Goal: Task Accomplishment & Management: Use online tool/utility

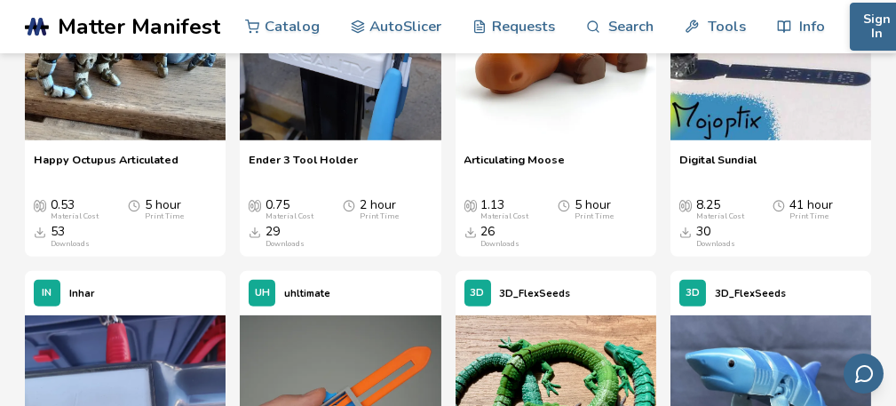
scroll to position [2689, 0]
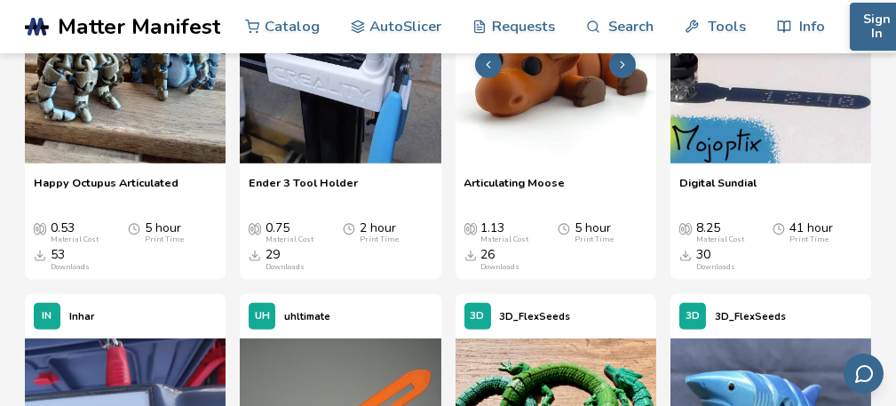
click at [565, 163] on img at bounding box center [555, 63] width 201 height 201
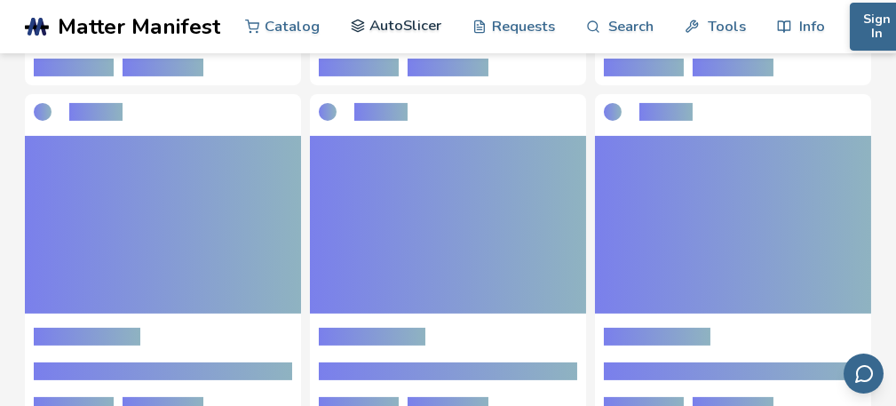
scroll to position [1051, 0]
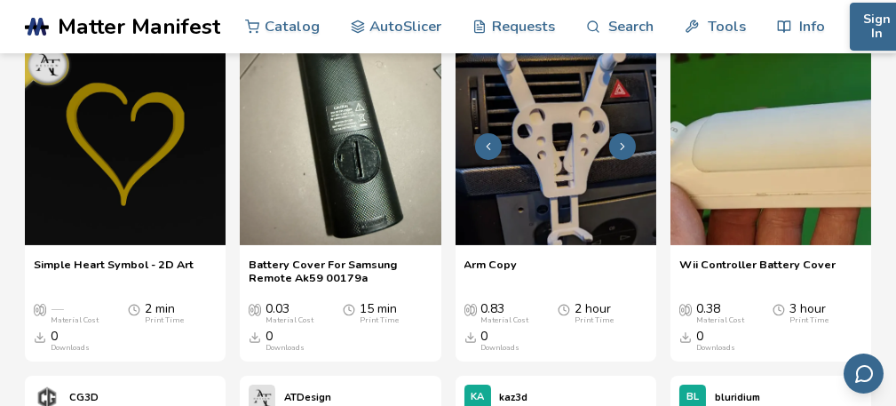
scroll to position [888, 0]
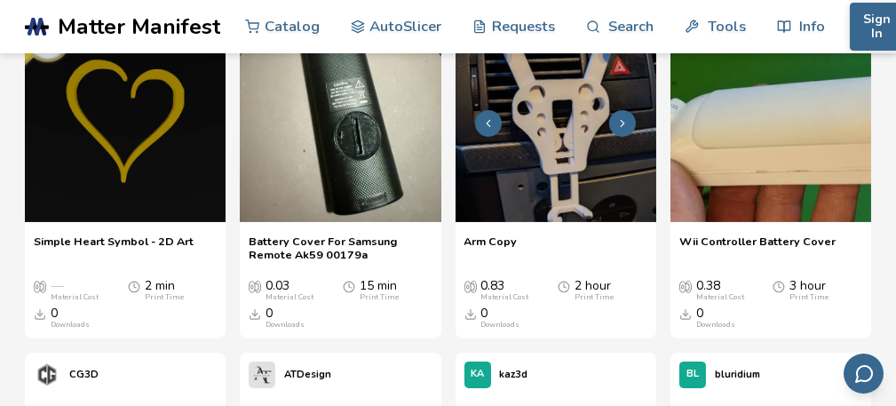
click at [628, 154] on img at bounding box center [555, 120] width 201 height 201
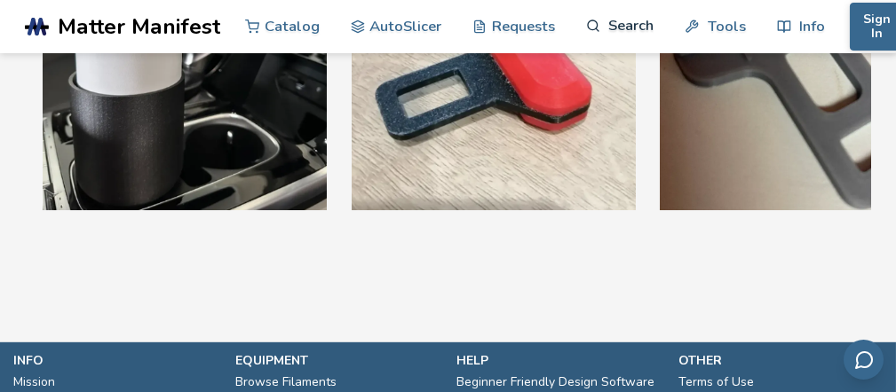
click at [614, 19] on link "Search" at bounding box center [619, 25] width 67 height 53
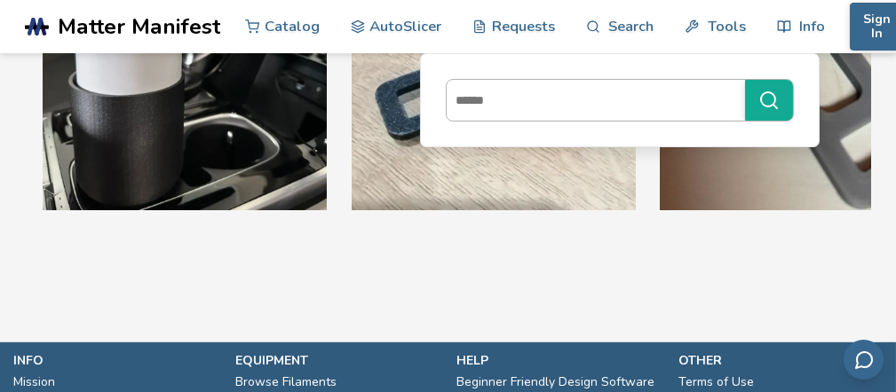
click at [555, 109] on input at bounding box center [590, 100] width 289 height 32
click at [284, 40] on link "Catalog" at bounding box center [282, 25] width 75 height 53
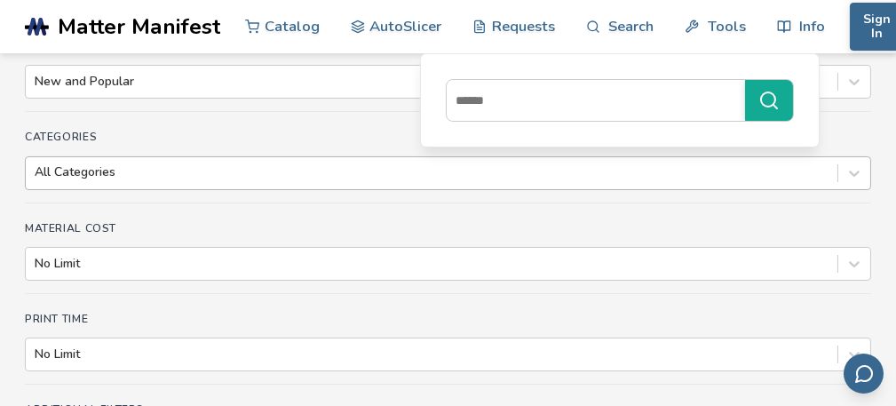
click at [163, 178] on div "All Categories" at bounding box center [448, 173] width 846 height 34
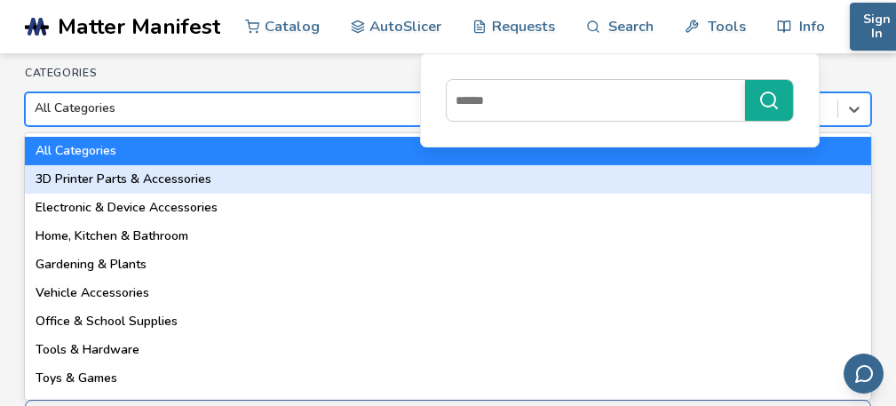
click at [189, 182] on div "3D Printer Parts & Accessories" at bounding box center [448, 179] width 846 height 28
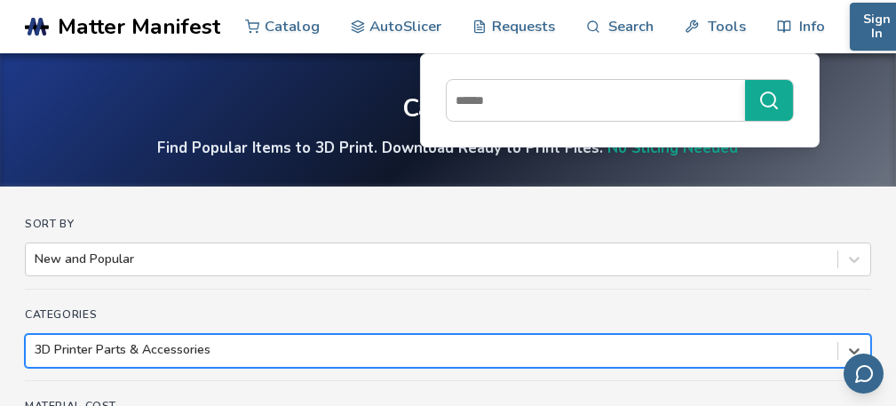
click at [182, 339] on div "option 3D Printer Parts & Accessories, selected. 3D Printer Parts & Accessories" at bounding box center [448, 351] width 846 height 34
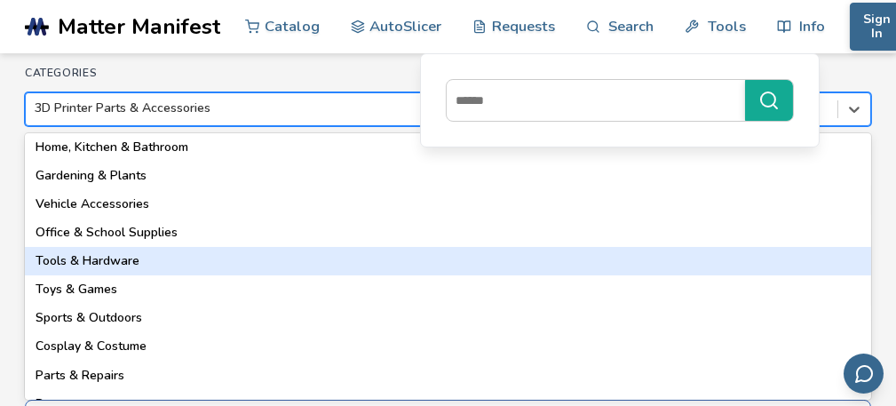
scroll to position [178, 0]
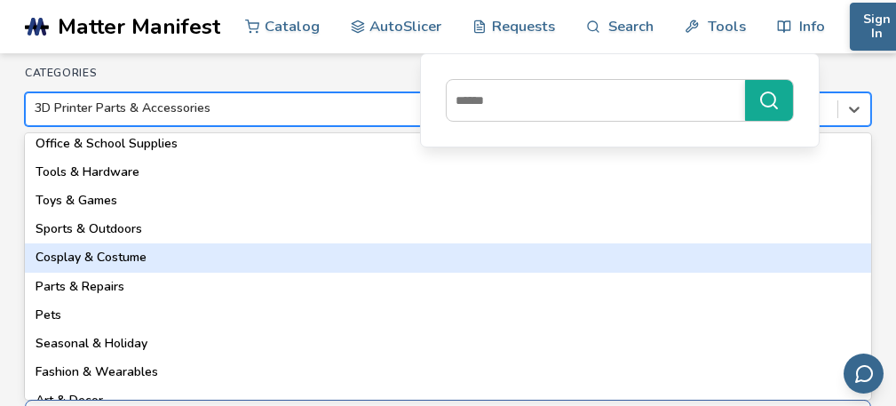
click at [162, 254] on div "Cosplay & Costume" at bounding box center [448, 257] width 846 height 28
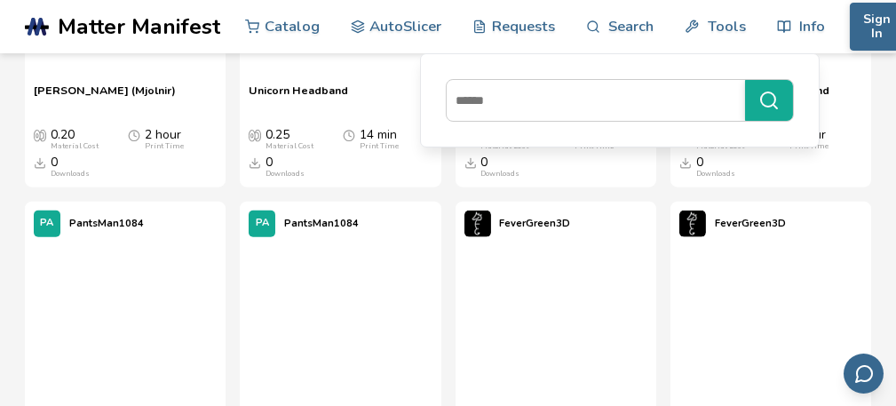
scroll to position [4172, 0]
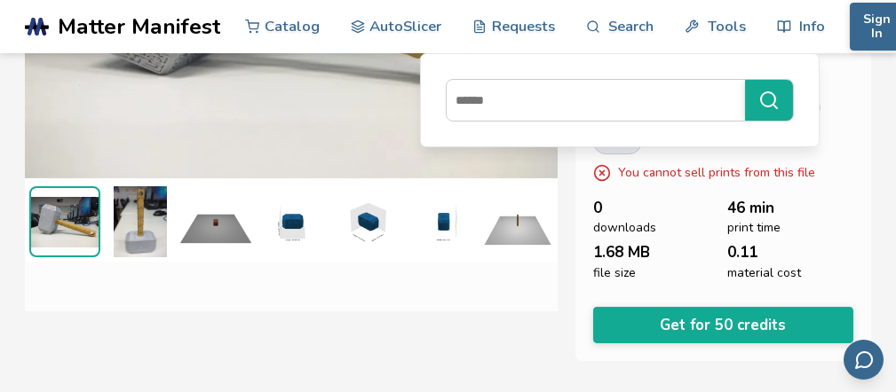
scroll to position [212, 6]
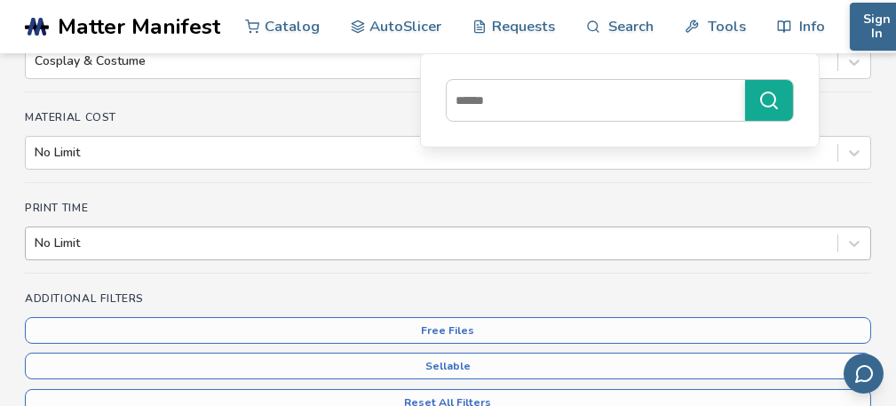
scroll to position [266, 0]
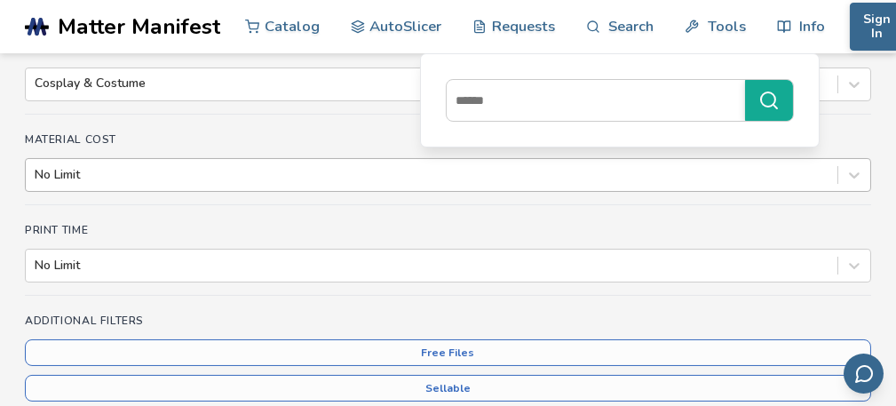
click at [223, 176] on div at bounding box center [432, 175] width 794 height 18
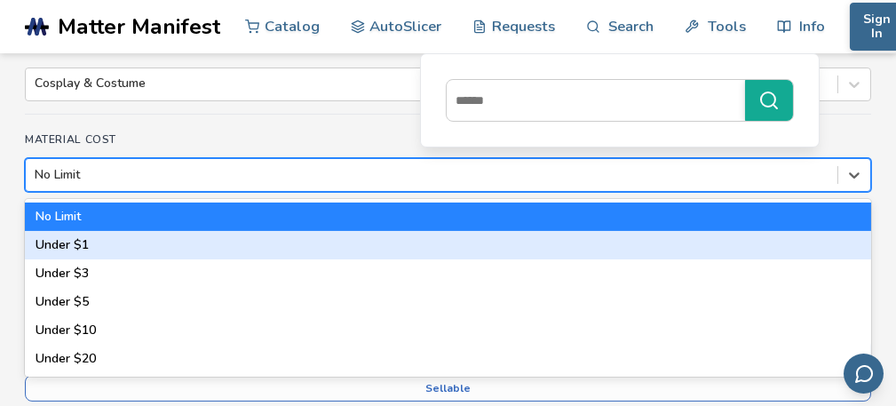
click at [145, 240] on div "Under $1" at bounding box center [448, 245] width 846 height 28
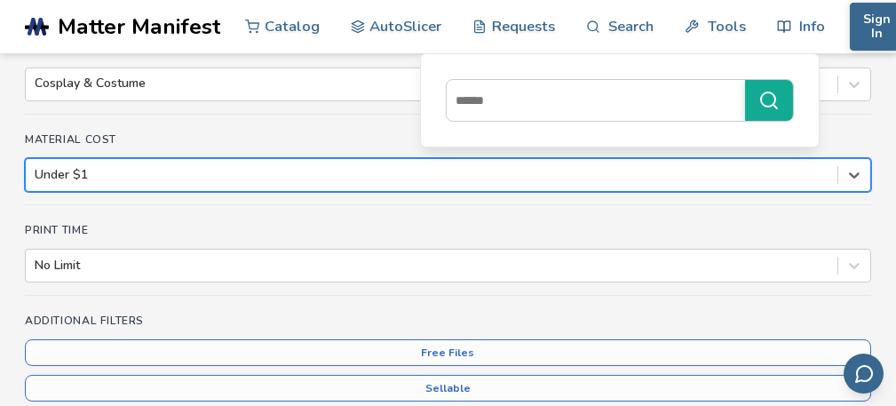
scroll to position [0, 0]
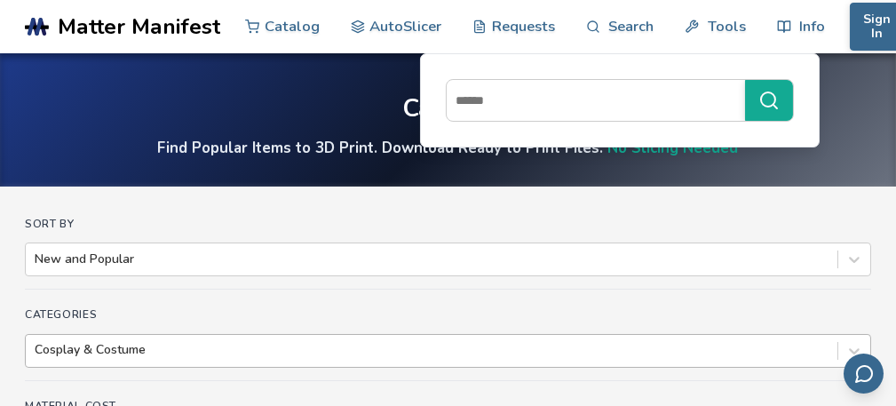
click at [129, 342] on div "Cosplay & Costume" at bounding box center [448, 351] width 846 height 34
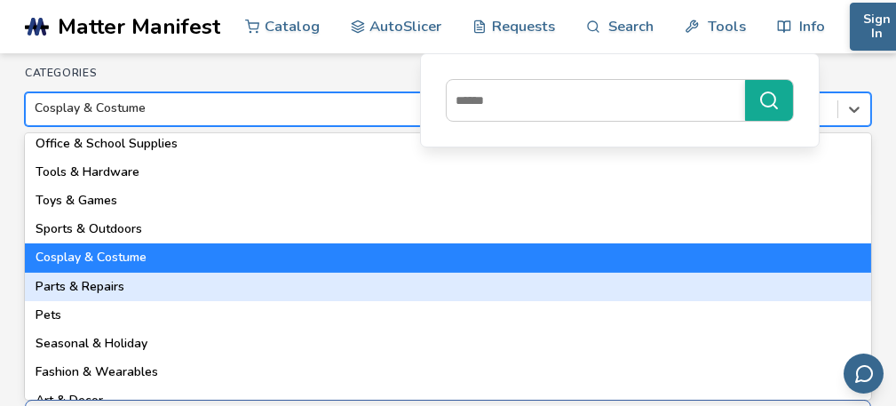
scroll to position [253, 0]
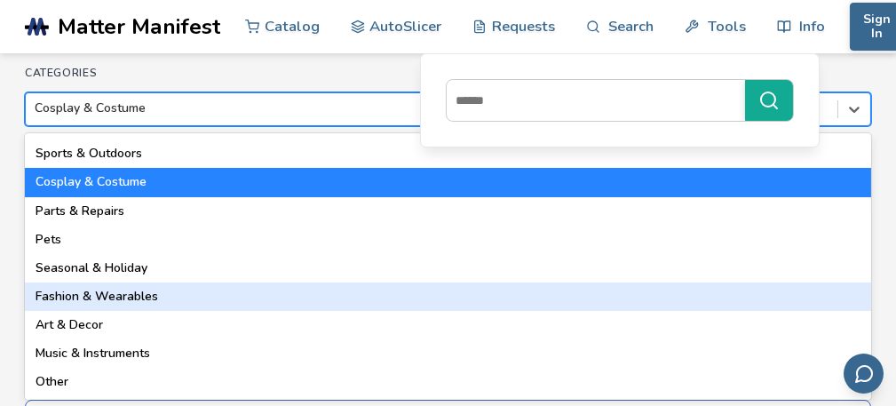
click at [155, 290] on div "Fashion & Wearables" at bounding box center [448, 296] width 846 height 28
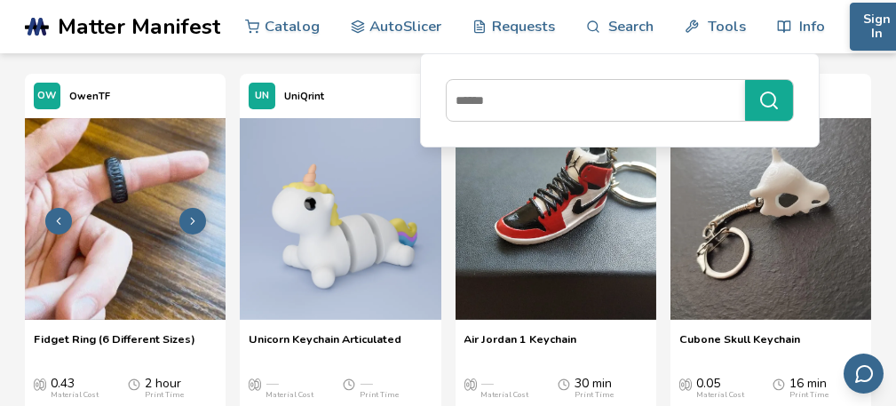
scroll to position [802, 0]
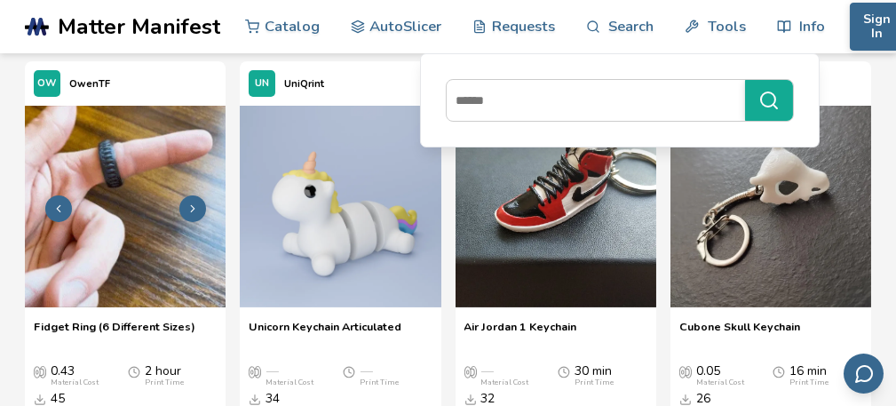
click at [193, 212] on button at bounding box center [192, 208] width 27 height 27
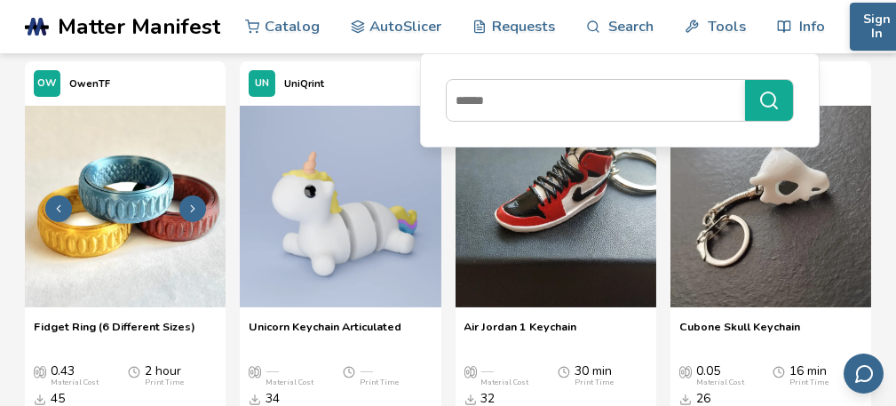
click at [195, 208] on icon at bounding box center [192, 208] width 12 height 12
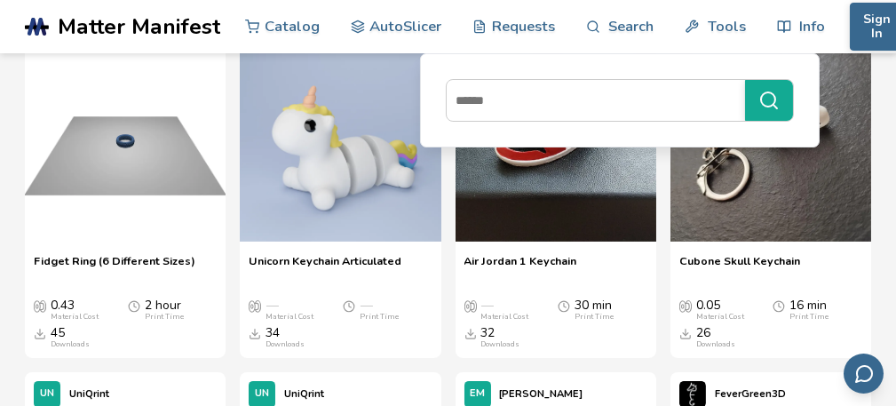
scroll to position [891, 0]
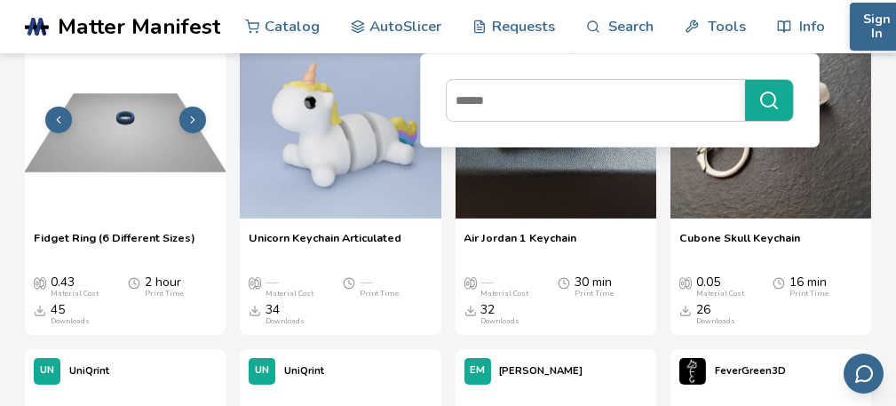
click at [160, 151] on img at bounding box center [125, 117] width 201 height 201
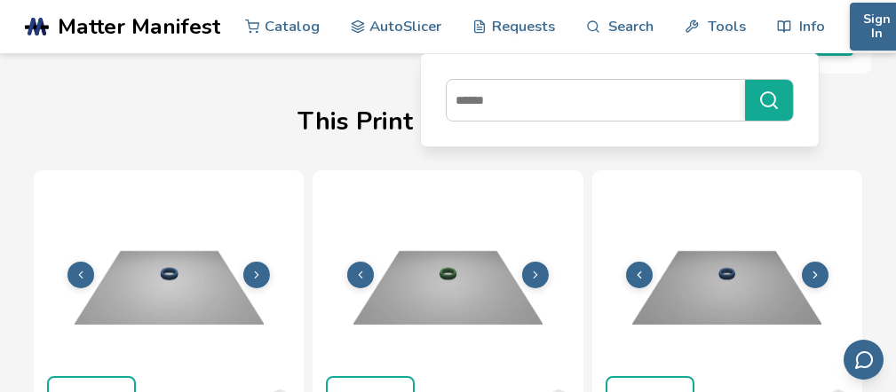
scroll to position [415, 6]
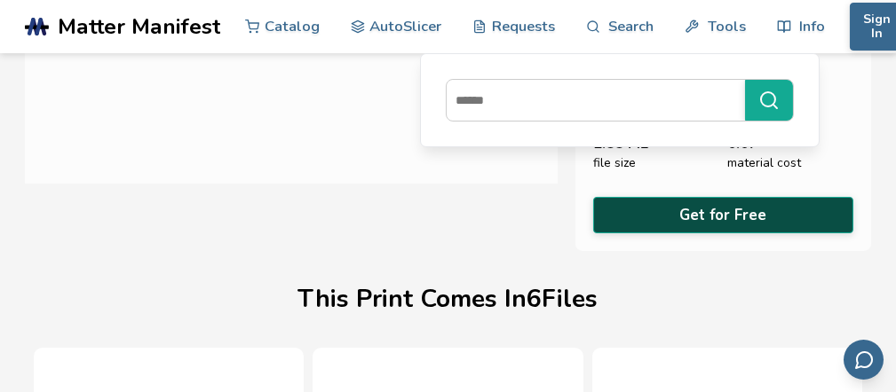
click at [645, 233] on button "Get for Free" at bounding box center [723, 215] width 260 height 36
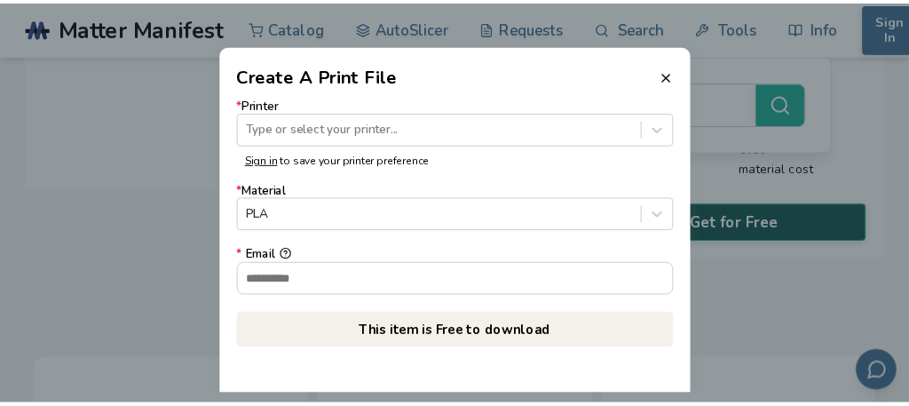
scroll to position [415, 0]
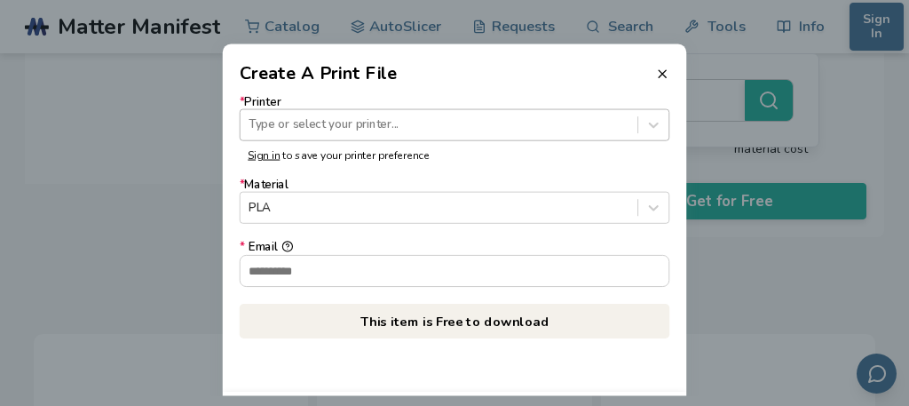
click at [424, 139] on div "Type or select your printer..." at bounding box center [455, 124] width 431 height 32
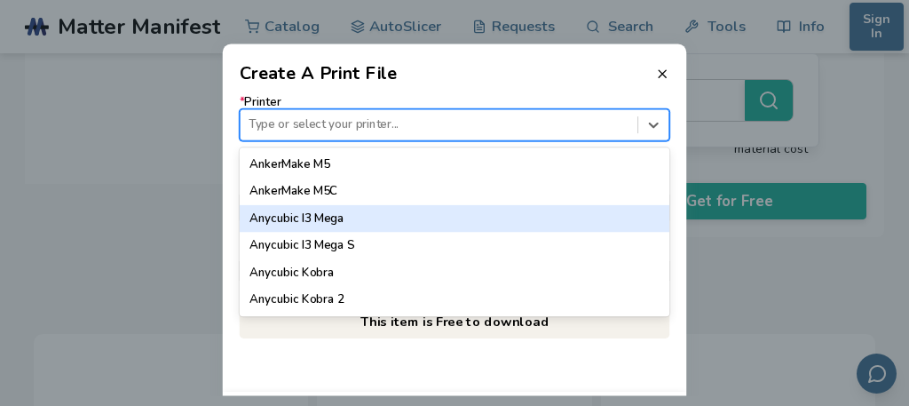
scroll to position [178, 0]
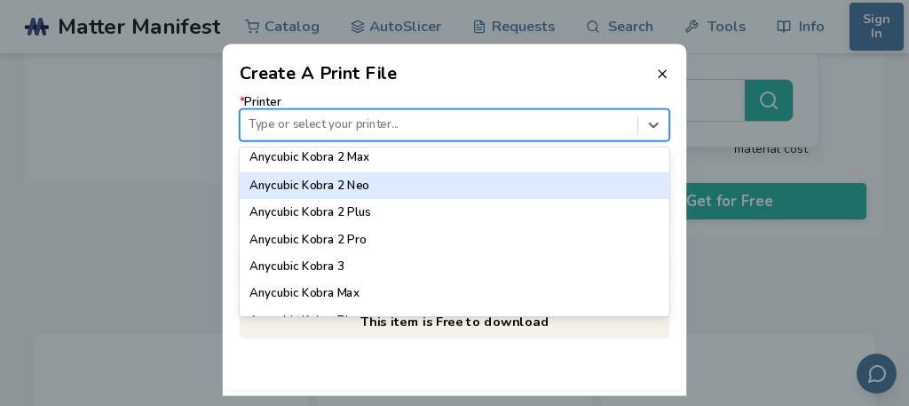
click at [381, 188] on div "Anycubic Kobra 2 Neo" at bounding box center [455, 184] width 431 height 27
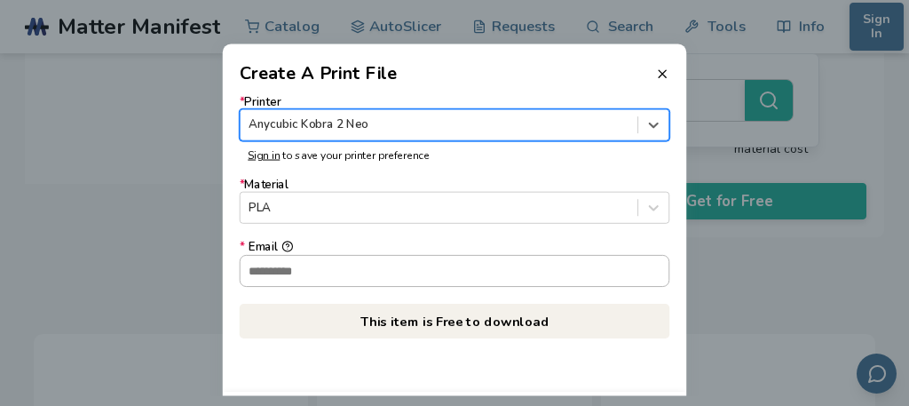
click at [339, 273] on input "* Email" at bounding box center [455, 270] width 429 height 30
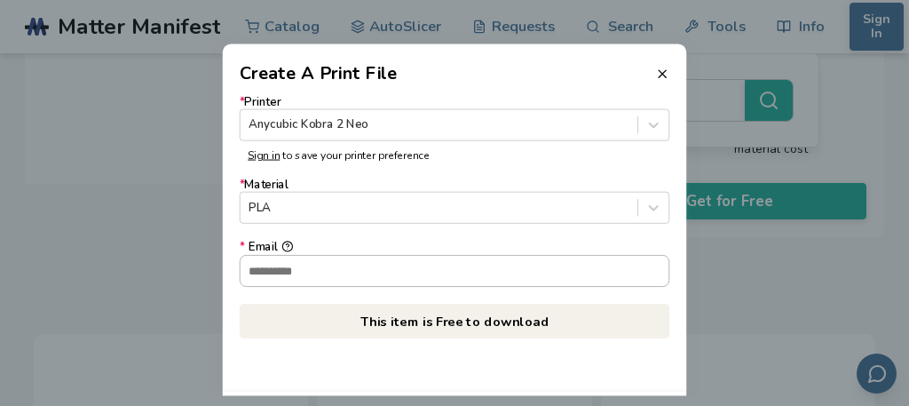
click at [573, 271] on input "* Email" at bounding box center [455, 270] width 429 height 30
click at [667, 278] on input "* Email" at bounding box center [455, 270] width 429 height 30
click at [378, 262] on input "**********" at bounding box center [447, 270] width 413 height 30
type input "**********"
click at [414, 328] on p "This item is Free to download" at bounding box center [455, 321] width 431 height 35
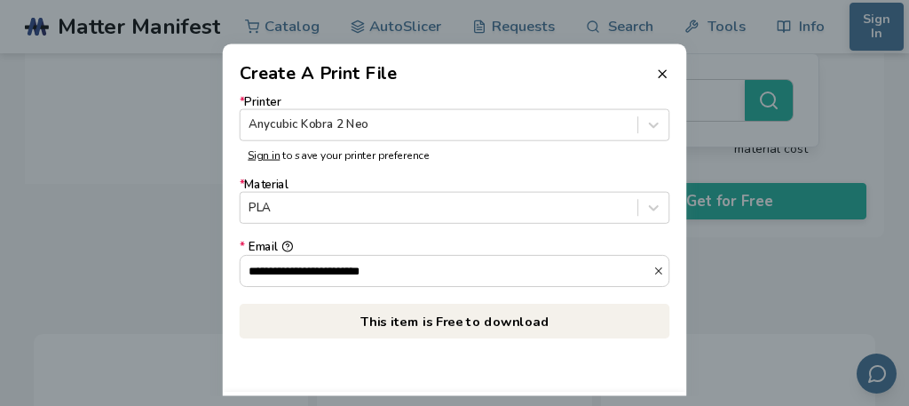
drag, startPoint x: 484, startPoint y: 290, endPoint x: 474, endPoint y: 304, distance: 17.2
click at [484, 290] on div "**********" at bounding box center [455, 216] width 431 height 242
click at [466, 313] on p "This item is Free to download" at bounding box center [455, 321] width 431 height 35
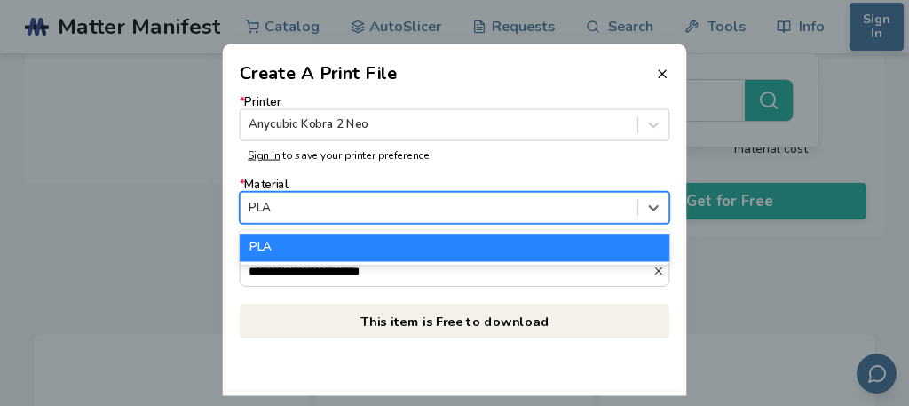
click at [493, 193] on div "PLA" at bounding box center [455, 208] width 431 height 32
click at [406, 249] on div "PLA" at bounding box center [455, 247] width 431 height 27
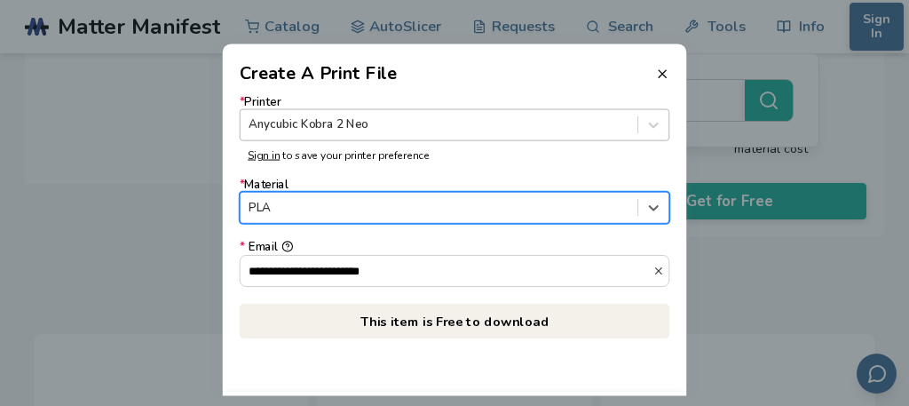
click at [362, 123] on div at bounding box center [439, 124] width 380 height 17
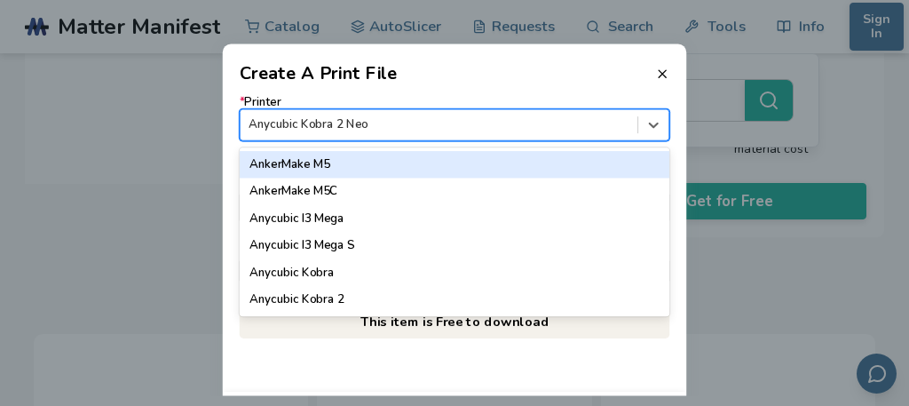
click at [440, 122] on div at bounding box center [439, 124] width 380 height 17
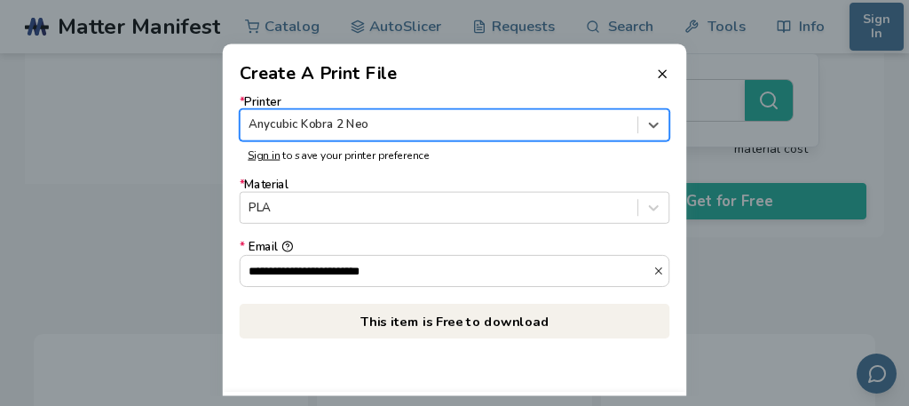
click at [443, 329] on p "This item is Free to download" at bounding box center [455, 321] width 431 height 35
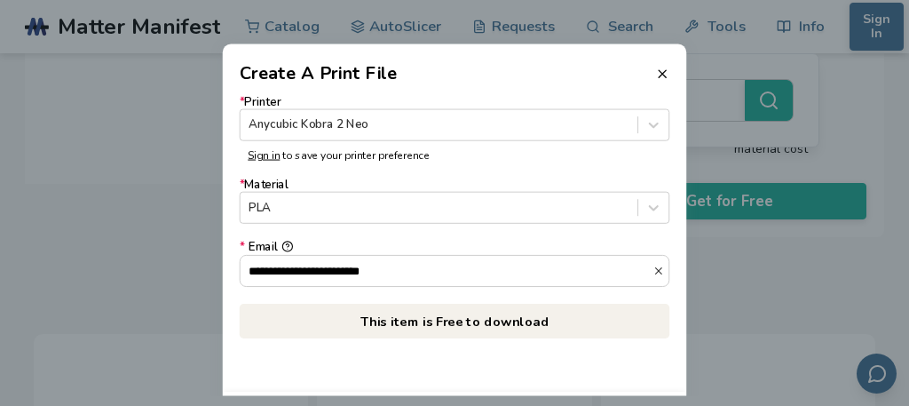
click at [439, 319] on p "This item is Free to download" at bounding box center [455, 321] width 431 height 35
click at [435, 317] on p "This item is Free to download" at bounding box center [455, 321] width 431 height 35
click at [413, 319] on p "This item is Free to download" at bounding box center [455, 321] width 431 height 35
click at [518, 271] on input "**********" at bounding box center [447, 270] width 413 height 30
click at [450, 295] on div "**********" at bounding box center [455, 216] width 431 height 242
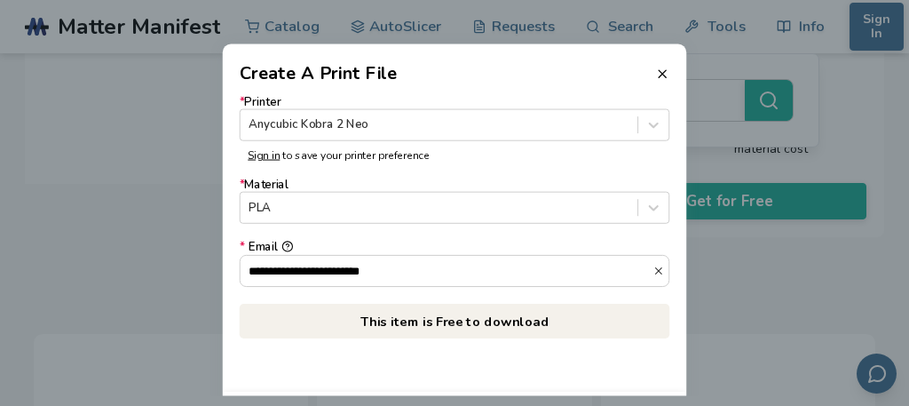
click at [270, 159] on link "Sign in" at bounding box center [264, 154] width 32 height 14
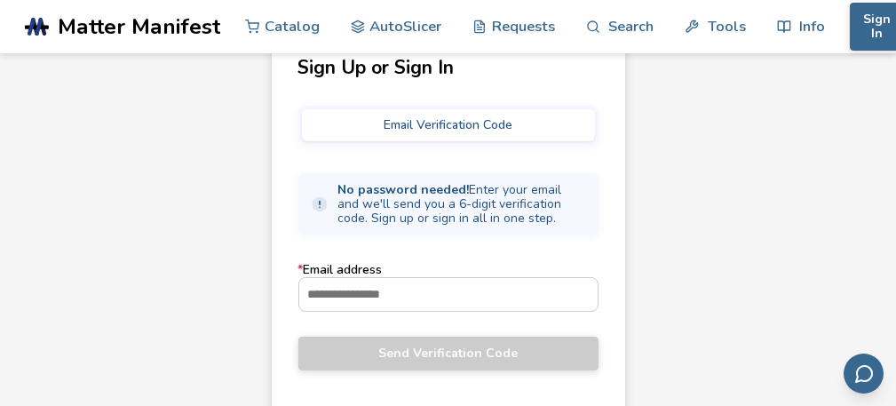
scroll to position [89, 0]
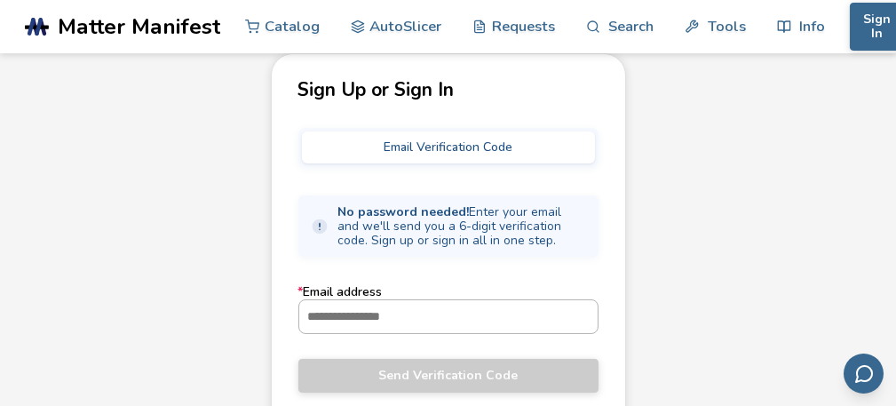
click at [436, 328] on input "* Email address" at bounding box center [448, 316] width 298 height 32
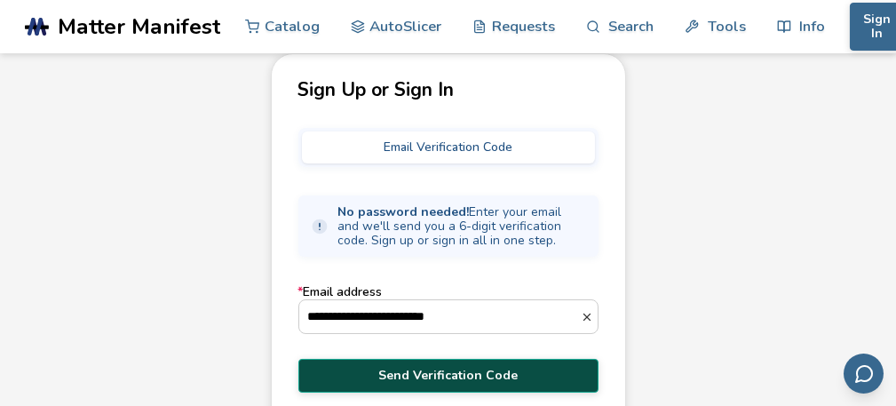
type input "**********"
click at [520, 368] on span "Send Verification Code" at bounding box center [448, 375] width 273 height 14
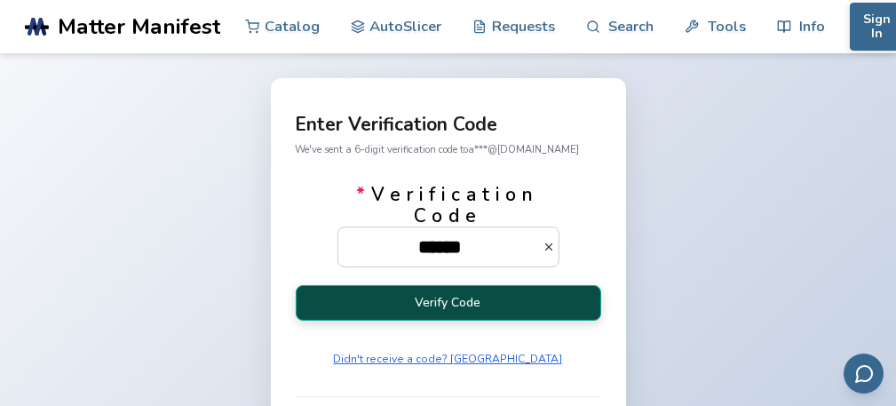
type input "******"
click at [545, 310] on button "Verify Code" at bounding box center [448, 302] width 305 height 35
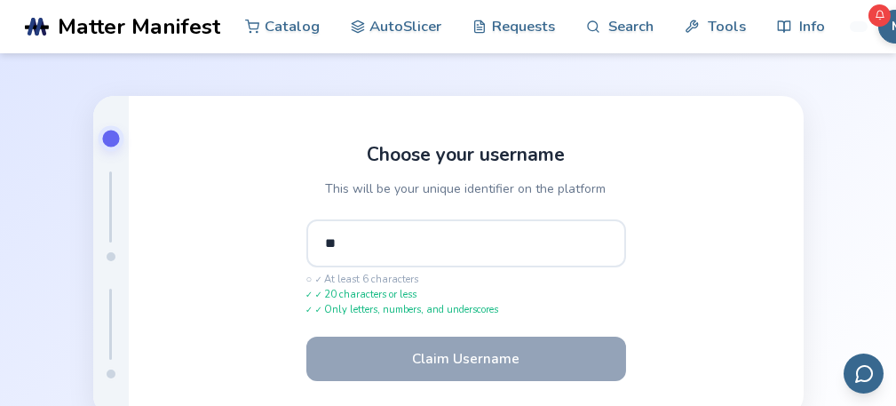
type input "*"
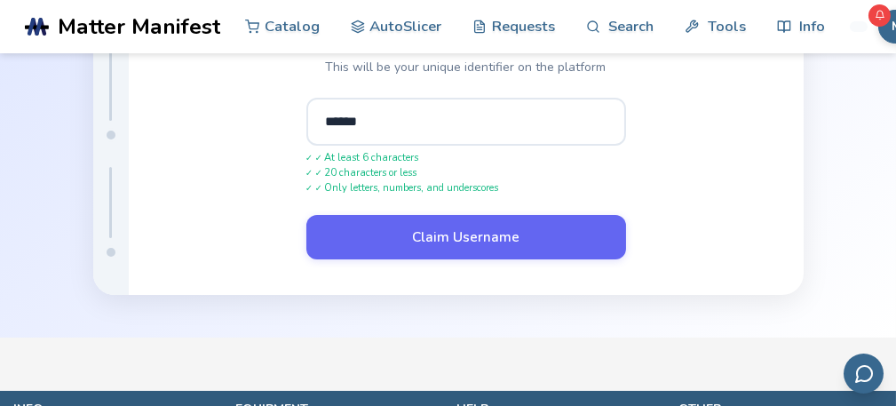
scroll to position [266, 0]
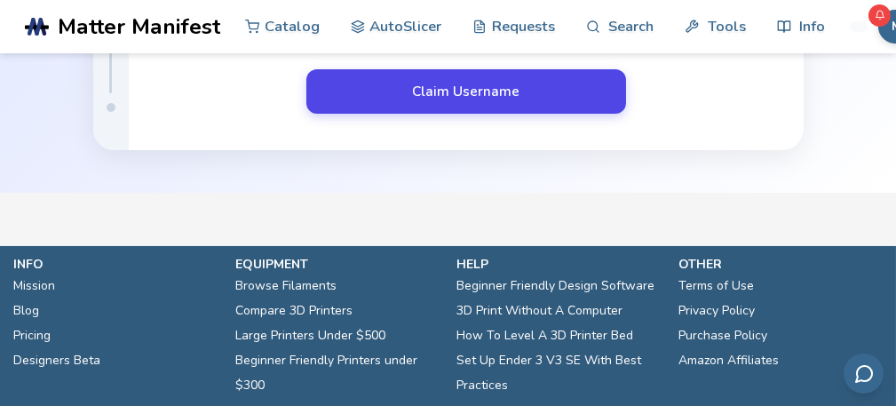
type input "******"
click at [445, 91] on button "Claim Username" at bounding box center [466, 91] width 320 height 44
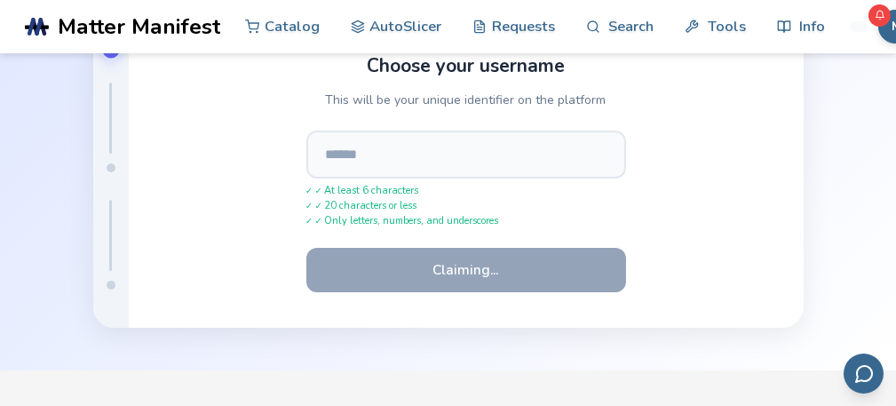
scroll to position [67, 0]
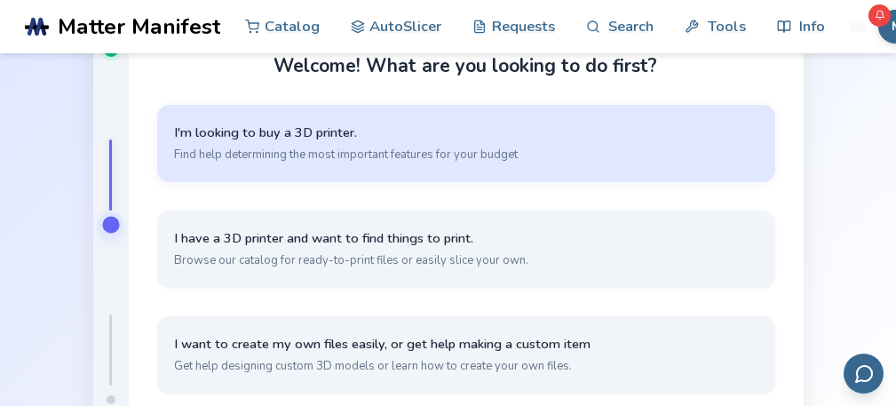
click at [436, 179] on button "I'm looking to buy a 3D printer. Find help determining the most important featu…" at bounding box center [466, 143] width 618 height 77
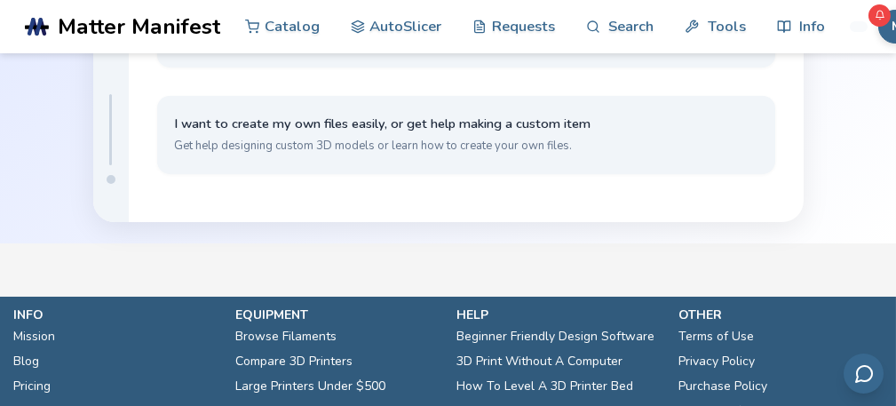
scroll to position [334, 0]
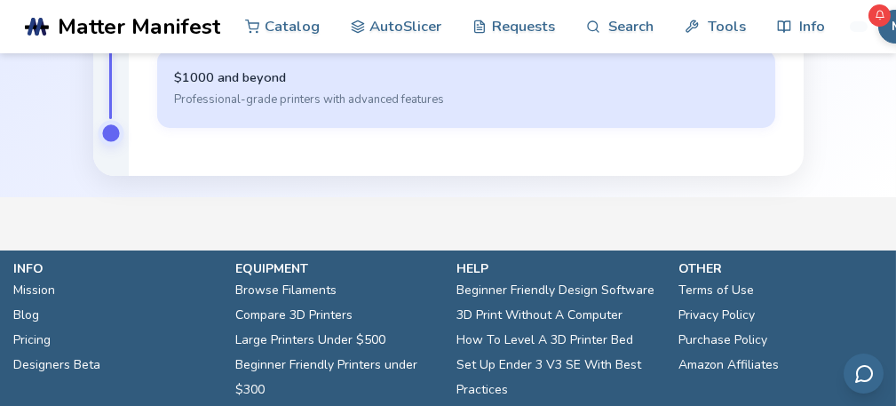
click at [516, 115] on button "$1000 and beyond Professional-grade printers with advanced features" at bounding box center [466, 88] width 618 height 77
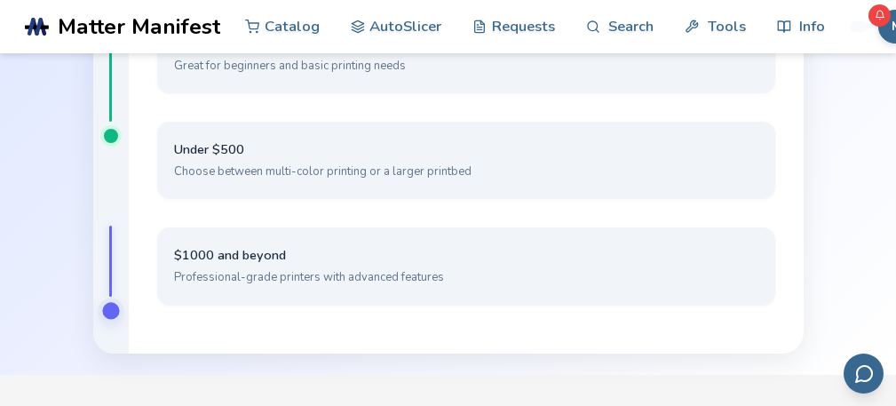
click at [527, 209] on div "Under $250 Great for beginners and basic printing needs Under $500 Choose betwe…" at bounding box center [466, 166] width 618 height 301
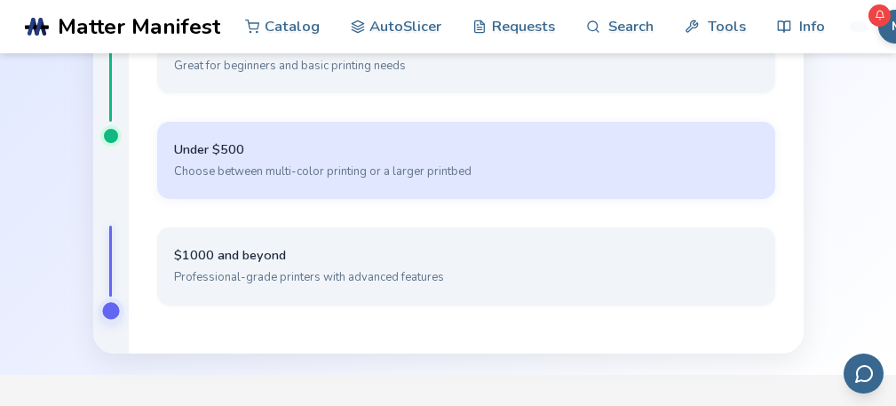
click at [524, 179] on button "Under $500 Choose between multi-color printing or a larger printbed" at bounding box center [466, 160] width 618 height 77
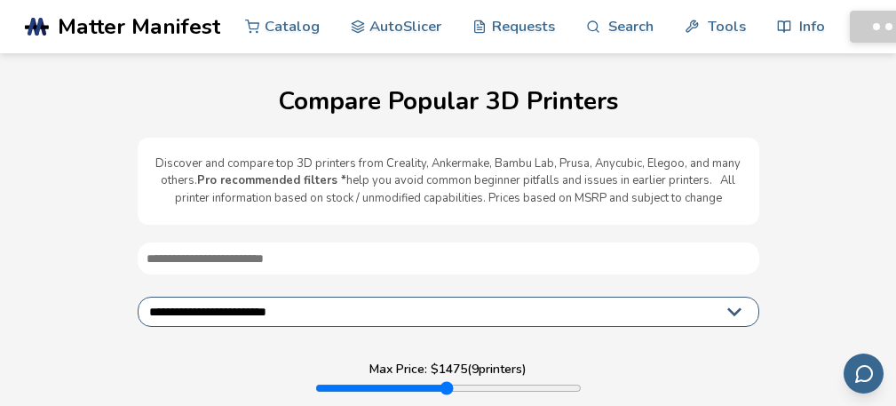
select select "**********"
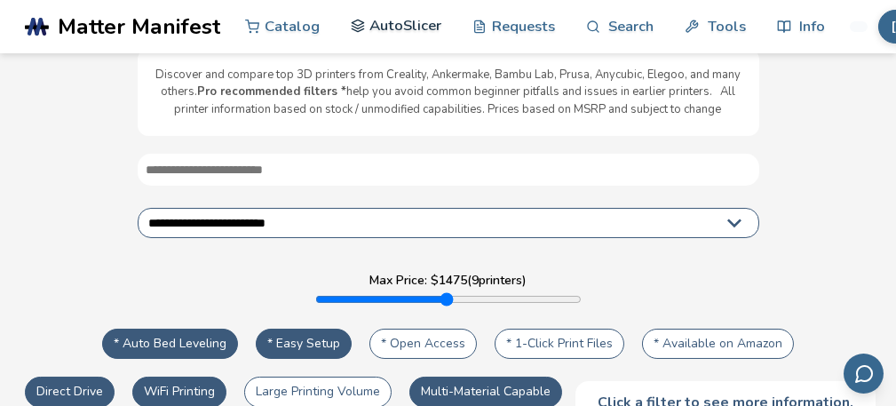
click at [352, 29] on polyline at bounding box center [358, 29] width 12 height 3
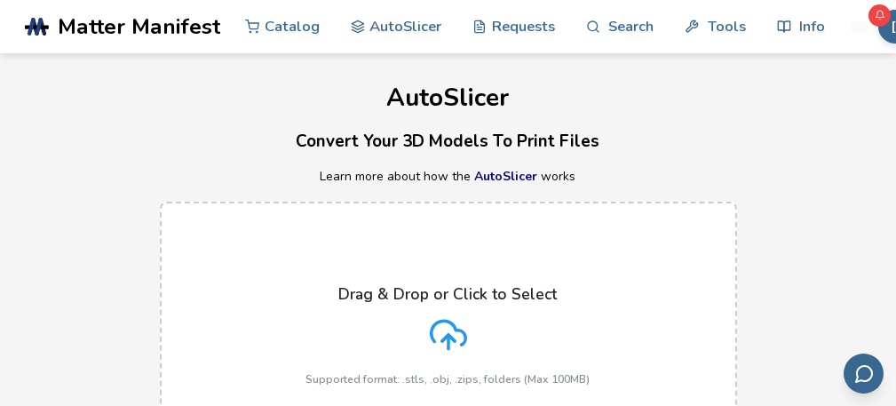
click at [457, 307] on div "Drag & Drop or Click to Select Supported format: .stls, .obj, .zips, folders (M…" at bounding box center [448, 335] width 284 height 100
click at [0, 0] on input "Drag & Drop or Click to Select Supported format: .stls, .obj, .zips, folders (M…" at bounding box center [0, 0] width 0 height 0
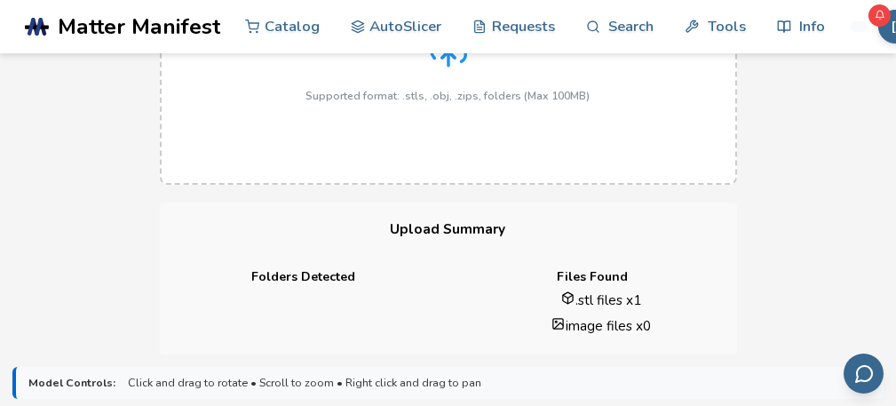
scroll to position [266, 0]
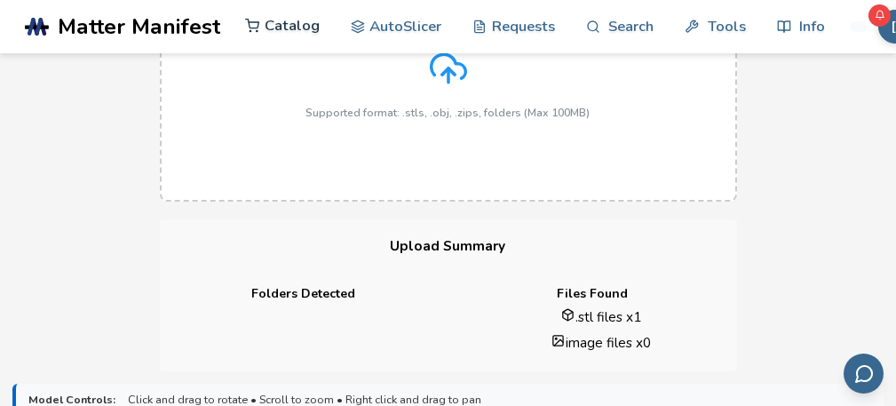
click at [305, 31] on link "Catalog" at bounding box center [282, 25] width 75 height 53
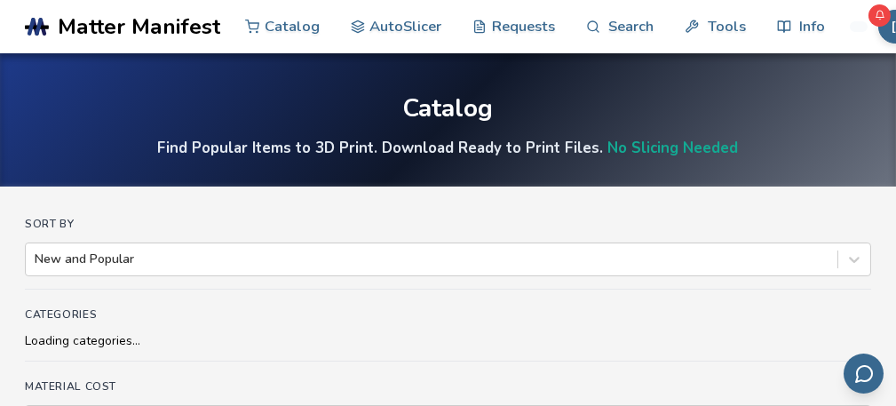
scroll to position [89, 0]
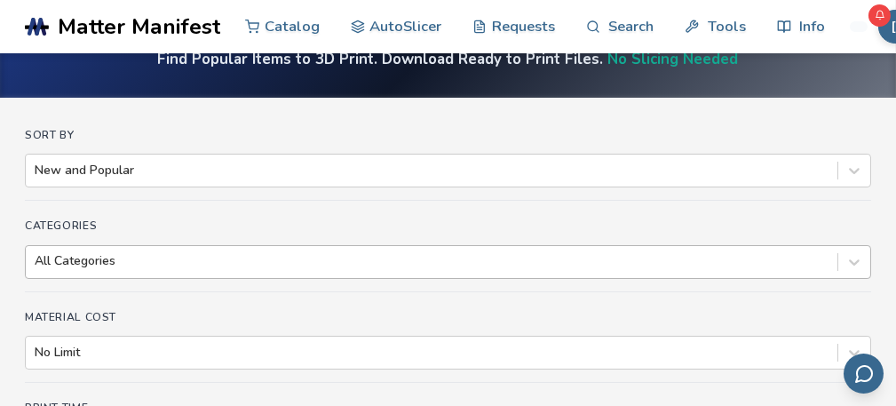
click at [138, 266] on div "All Categories" at bounding box center [448, 262] width 846 height 34
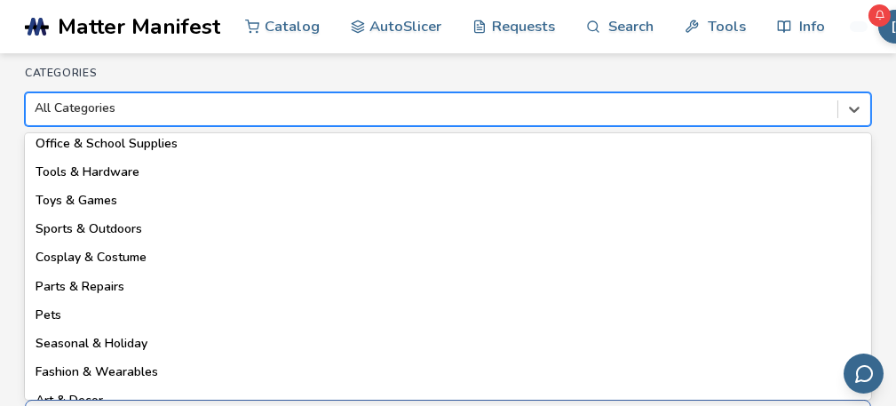
scroll to position [253, 0]
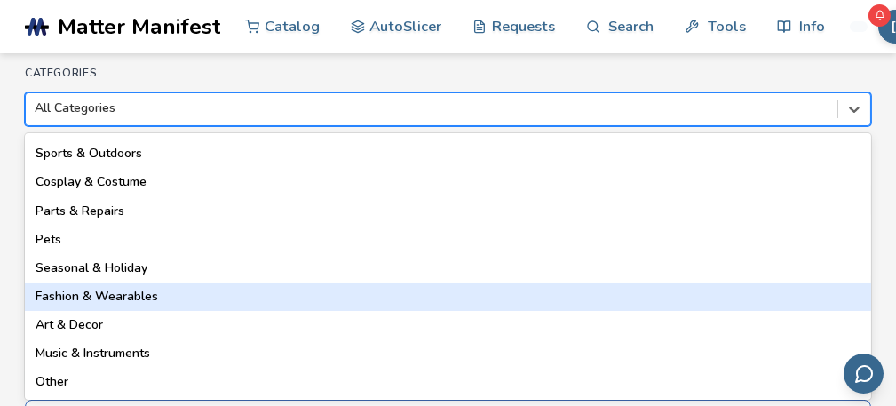
click at [143, 299] on div "Fashion & Wearables" at bounding box center [448, 296] width 846 height 28
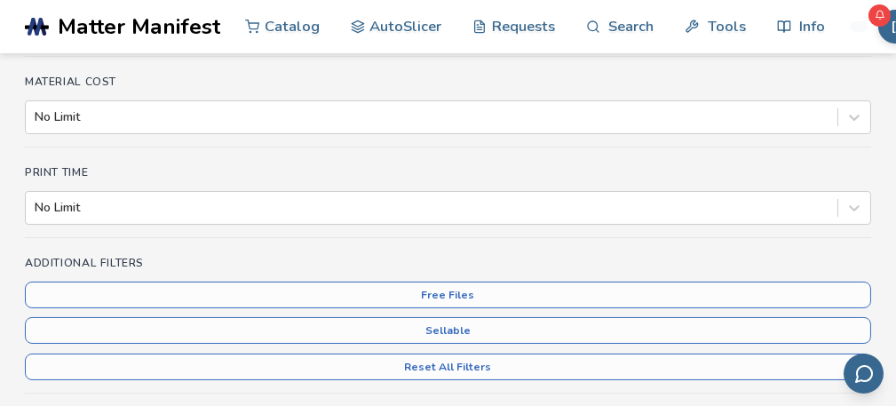
scroll to position [329, 0]
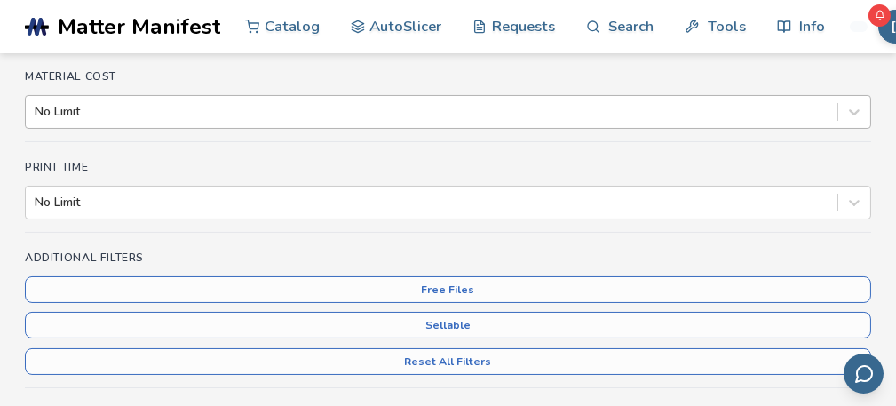
click at [169, 106] on div at bounding box center [432, 112] width 794 height 18
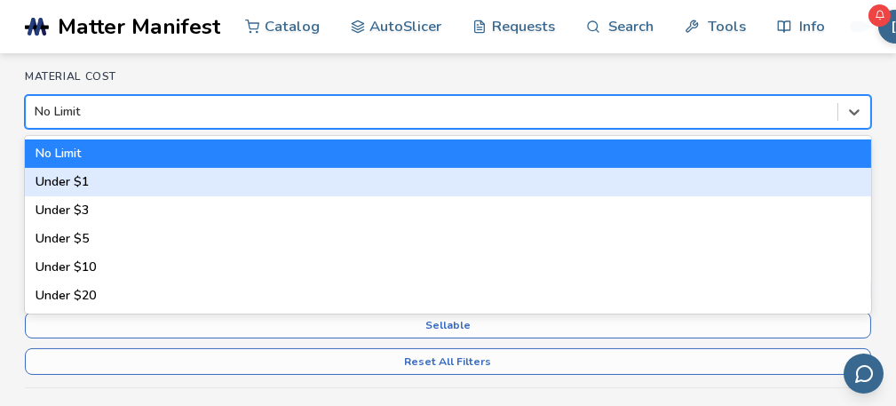
click at [146, 178] on div "Under $1" at bounding box center [448, 182] width 846 height 28
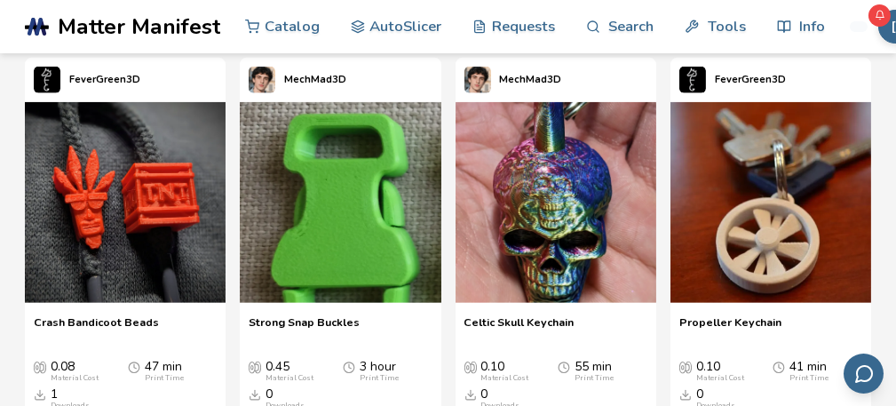
scroll to position [4368, 0]
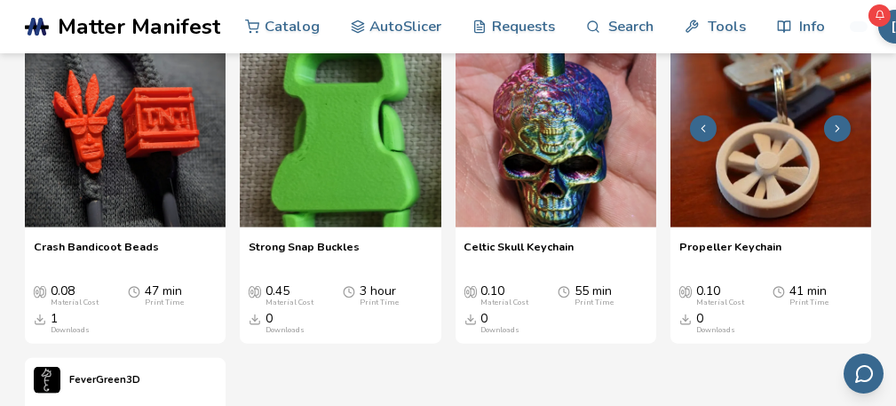
click at [839, 135] on icon at bounding box center [837, 128] width 12 height 12
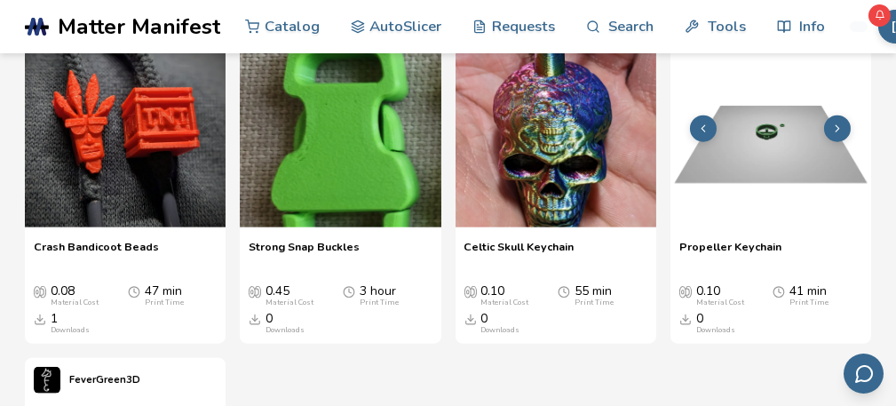
click at [839, 135] on icon at bounding box center [837, 128] width 12 height 12
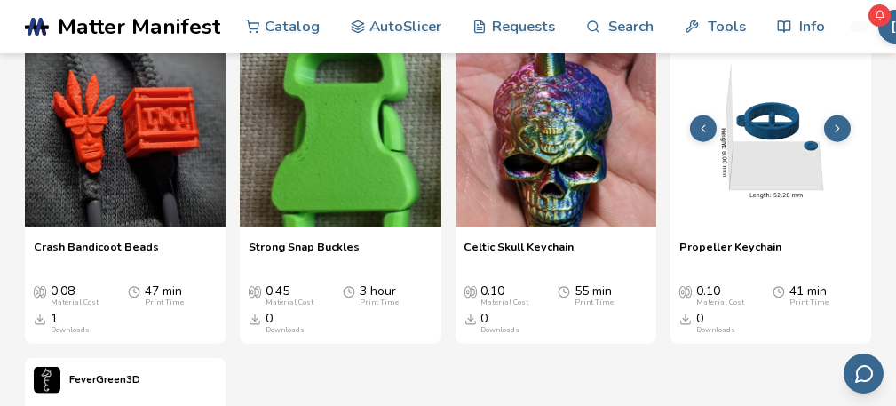
click at [696, 142] on button at bounding box center [703, 128] width 27 height 27
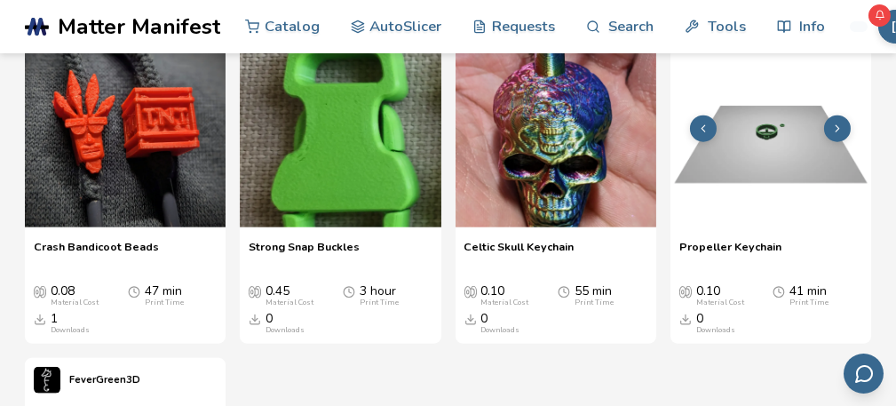
click at [696, 142] on button at bounding box center [703, 128] width 27 height 27
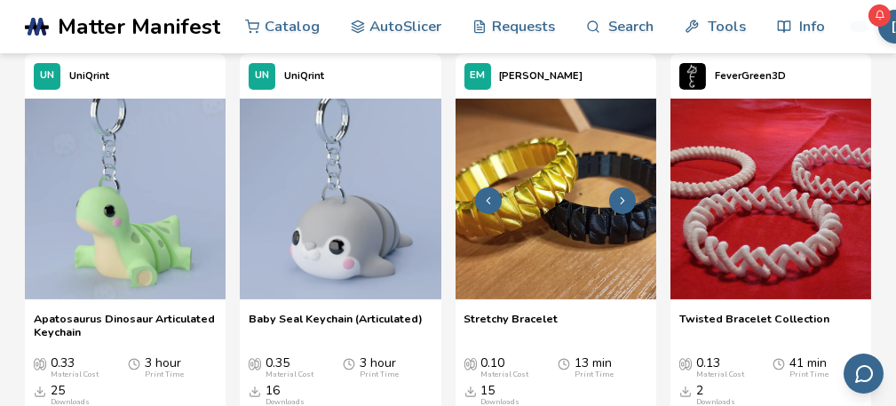
scroll to position [1176, 0]
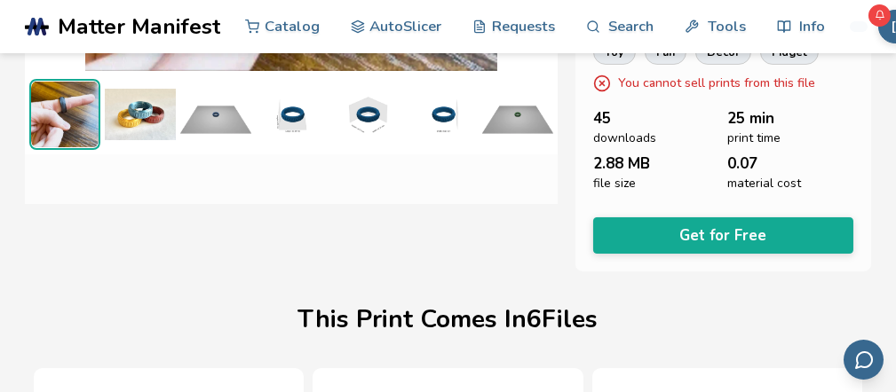
scroll to position [331, 6]
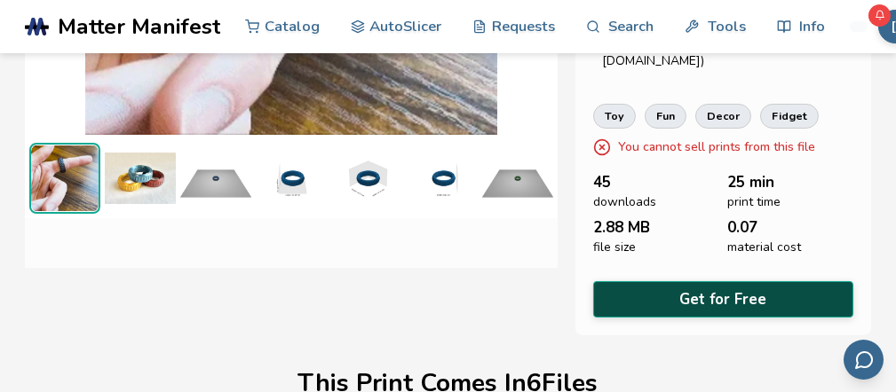
click at [699, 304] on button "Get for Free" at bounding box center [723, 299] width 260 height 36
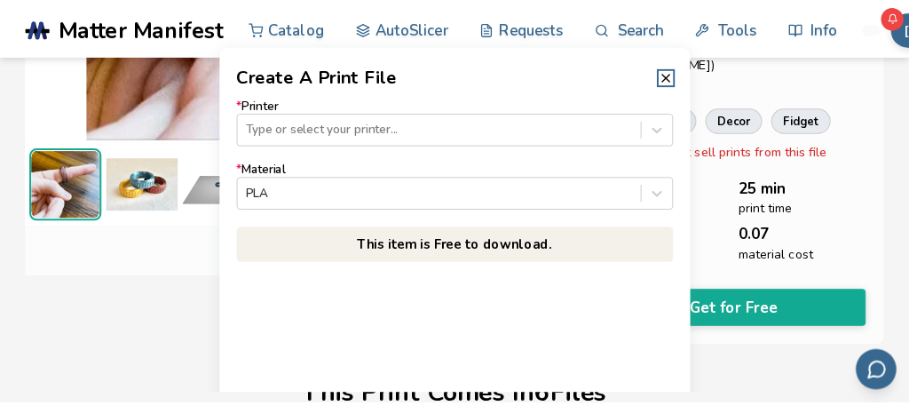
scroll to position [331, 0]
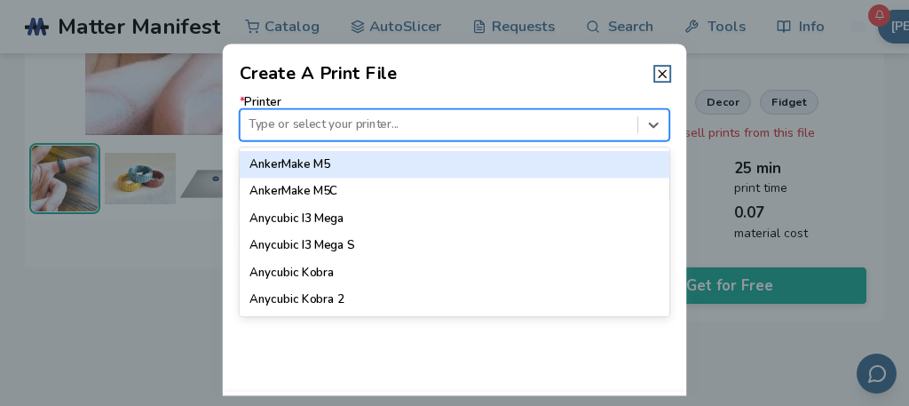
click at [529, 111] on div "Type or select your printer..." at bounding box center [455, 124] width 431 height 32
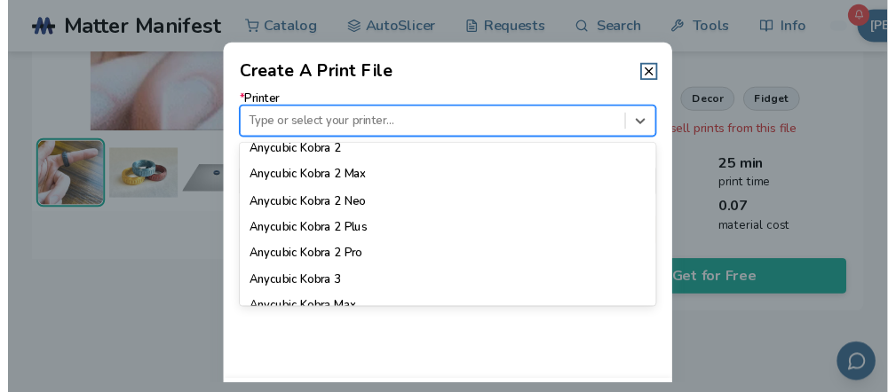
scroll to position [178, 0]
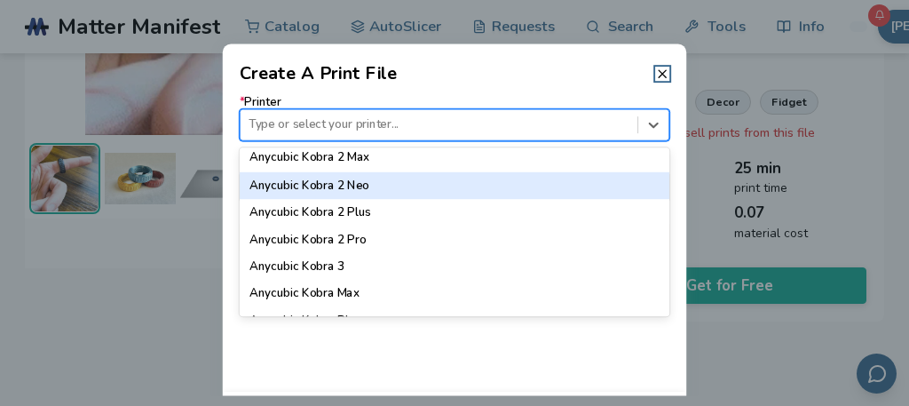
click at [444, 186] on div "Anycubic Kobra 2 Neo" at bounding box center [455, 184] width 431 height 27
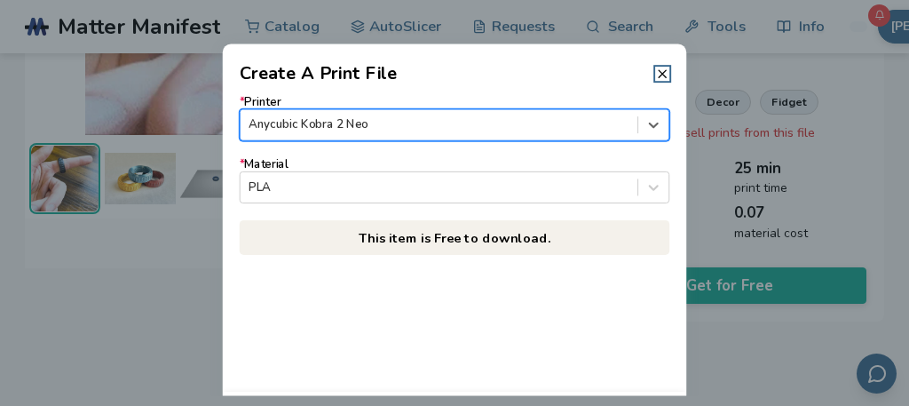
click at [480, 237] on p "This item is Free to download." at bounding box center [455, 237] width 431 height 35
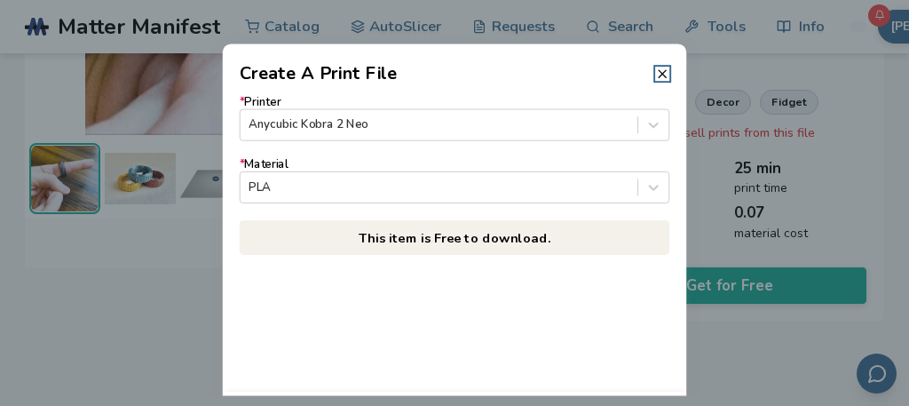
click at [476, 240] on p "This item is Free to download." at bounding box center [455, 237] width 431 height 35
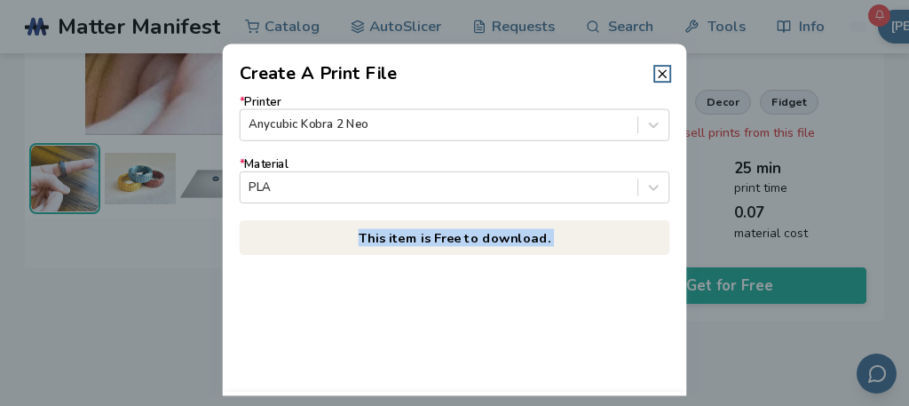
click at [476, 240] on p "This item is Free to download." at bounding box center [455, 237] width 431 height 35
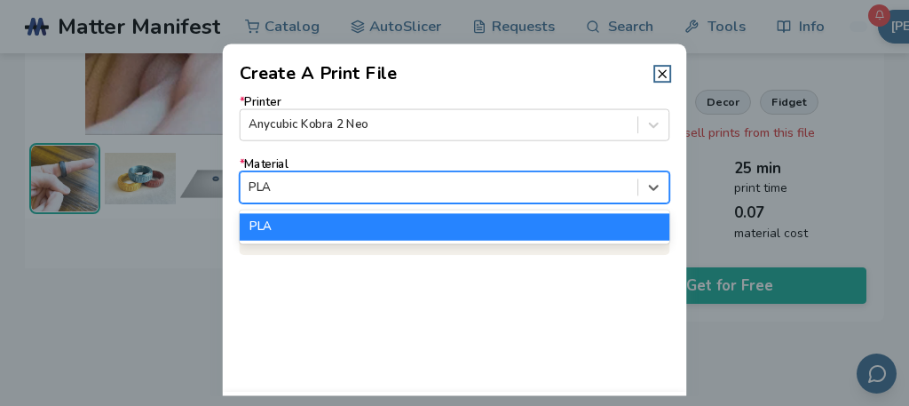
click at [520, 189] on div at bounding box center [439, 186] width 380 height 17
click at [424, 216] on div "PLA" at bounding box center [455, 226] width 431 height 27
click at [396, 220] on p "This item is Free to download." at bounding box center [455, 237] width 431 height 35
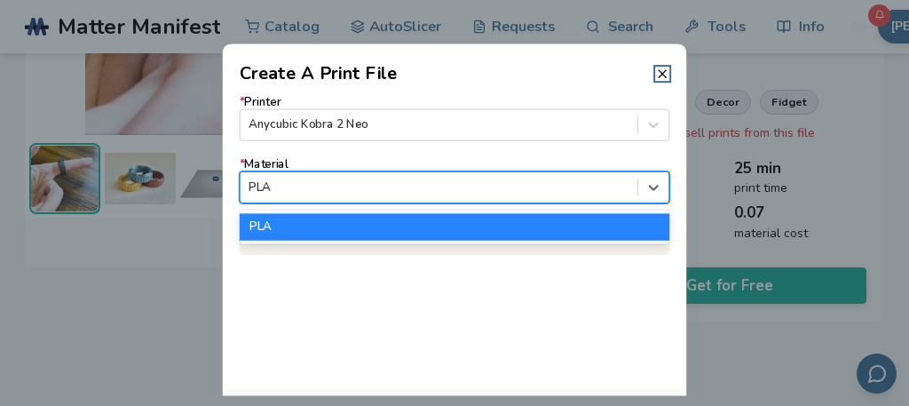
click at [352, 195] on div at bounding box center [439, 186] width 380 height 17
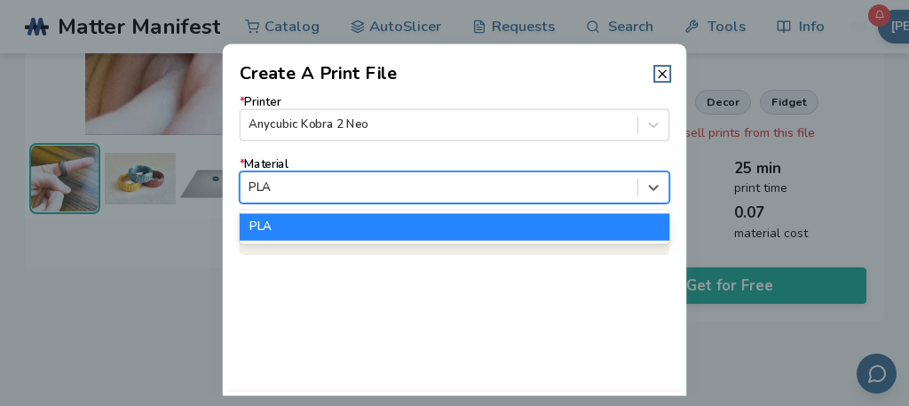
click at [307, 210] on div "PLA" at bounding box center [455, 227] width 431 height 34
click at [293, 266] on div "* Printer Anycubic Kobra 2 Neo * Material 1 result available. Use Up and Down t…" at bounding box center [455, 239] width 464 height 304
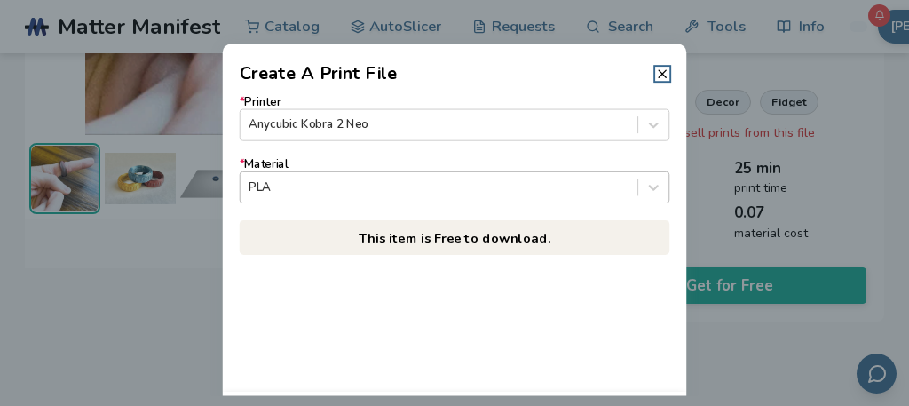
click at [354, 193] on div at bounding box center [439, 186] width 380 height 17
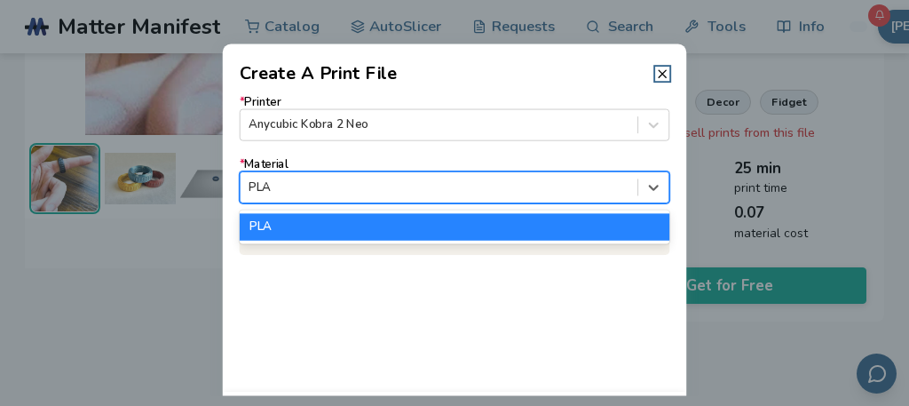
click at [343, 224] on div "PLA" at bounding box center [455, 226] width 431 height 27
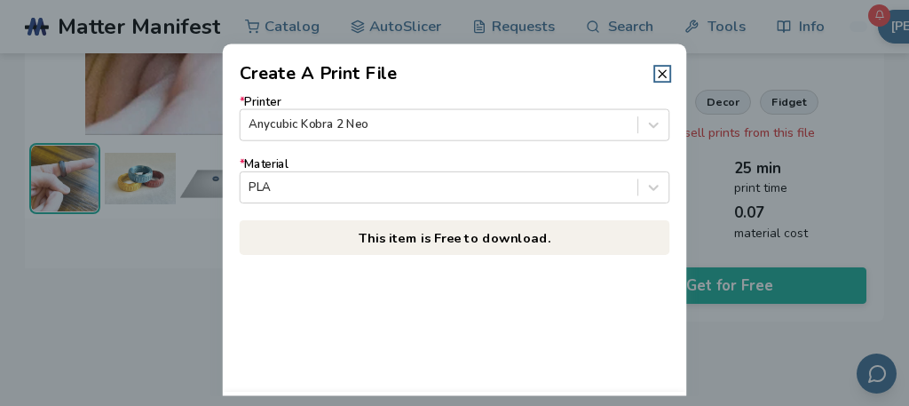
drag, startPoint x: 337, startPoint y: 272, endPoint x: 336, endPoint y: 281, distance: 8.9
click at [336, 281] on div "* Printer Anycubic Kobra 2 Neo * Material PLA This item is Free to download." at bounding box center [455, 239] width 464 height 304
click at [409, 249] on p "This item is Free to download." at bounding box center [455, 237] width 431 height 35
click at [431, 235] on p "This item is Free to download." at bounding box center [455, 237] width 431 height 35
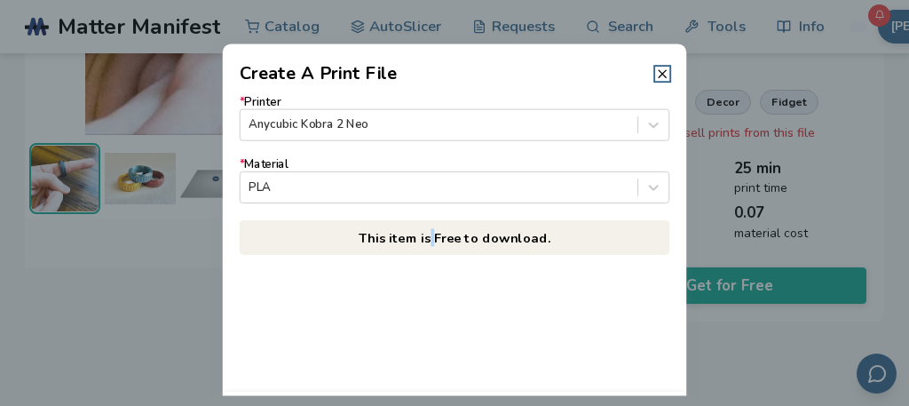
click at [439, 243] on p "This item is Free to download." at bounding box center [455, 237] width 431 height 35
click at [486, 246] on p "This item is Free to download." at bounding box center [455, 237] width 431 height 35
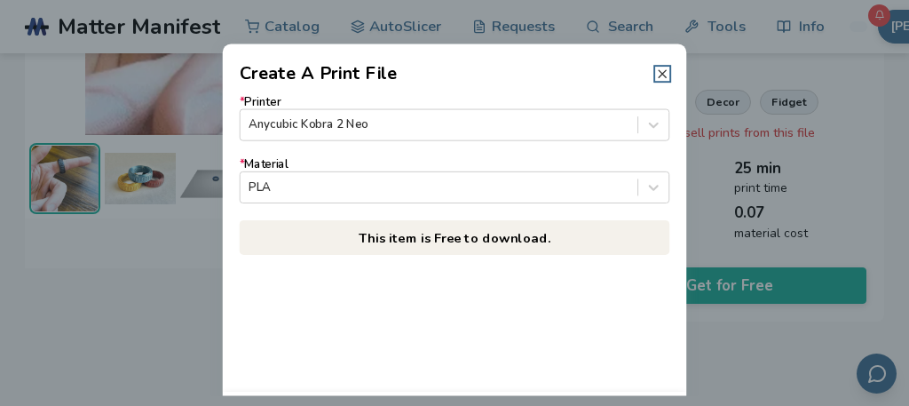
click at [658, 79] on icon at bounding box center [662, 74] width 14 height 14
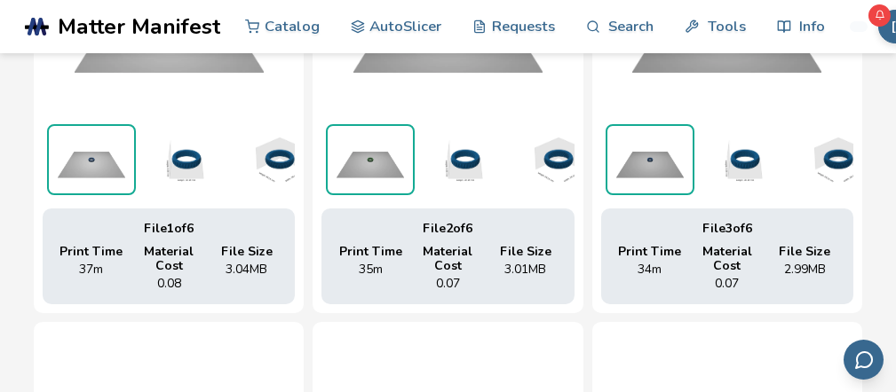
scroll to position [888, 0]
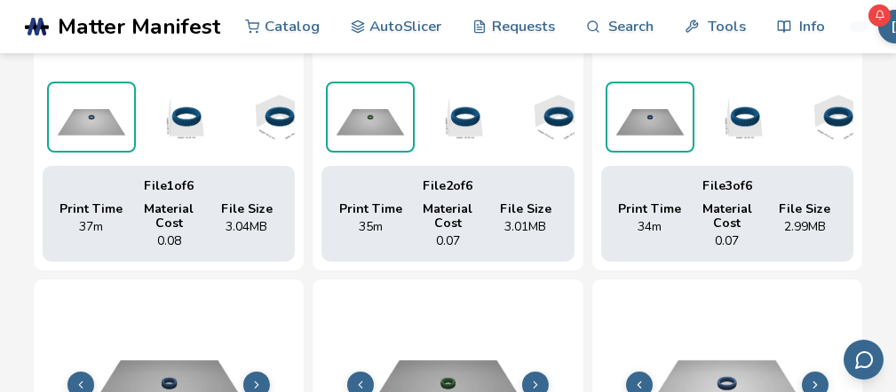
click at [479, 224] on span "Material Cost" at bounding box center [448, 216] width 70 height 28
click at [439, 194] on div "File 2 of 6" at bounding box center [447, 186] width 225 height 14
click at [387, 126] on img at bounding box center [370, 116] width 85 height 67
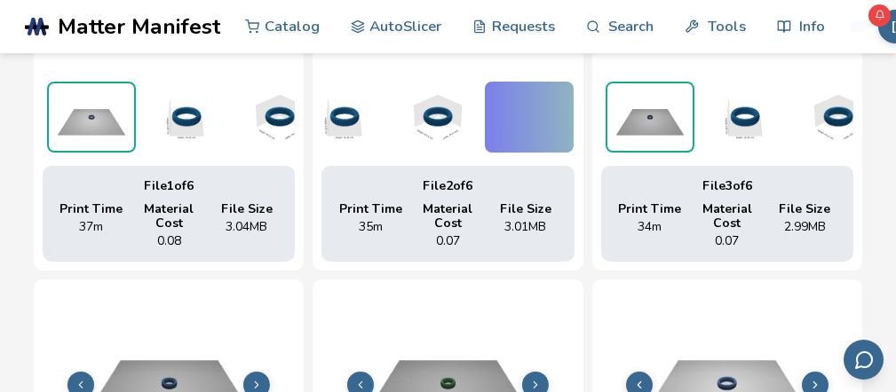
scroll to position [0, 124]
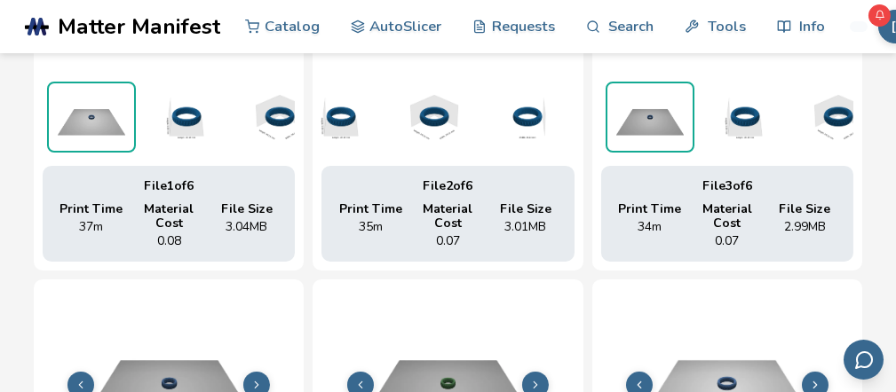
click at [531, 115] on img at bounding box center [525, 117] width 89 height 71
click at [450, 225] on span "Material Cost" at bounding box center [448, 216] width 70 height 28
click at [244, 132] on img at bounding box center [277, 117] width 89 height 71
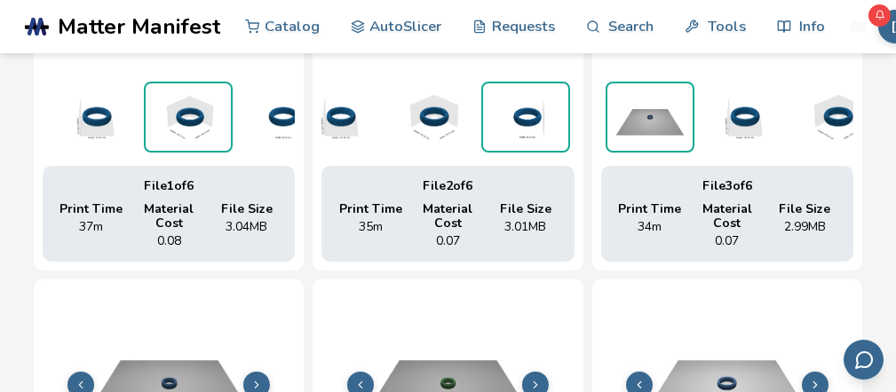
scroll to position [0, 108]
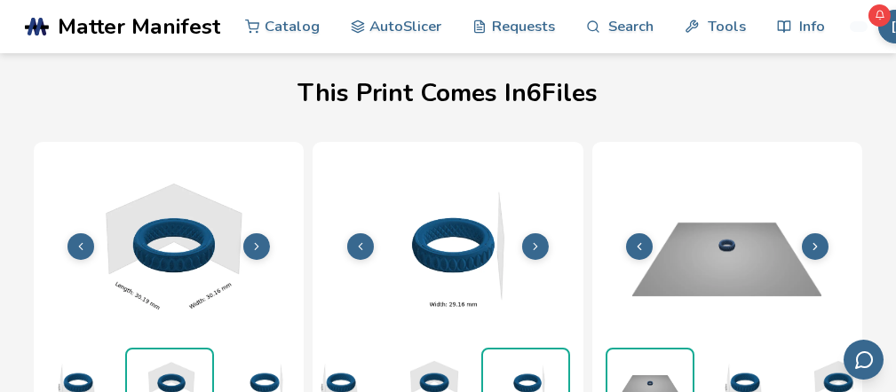
click at [204, 228] on img at bounding box center [169, 245] width 252 height 189
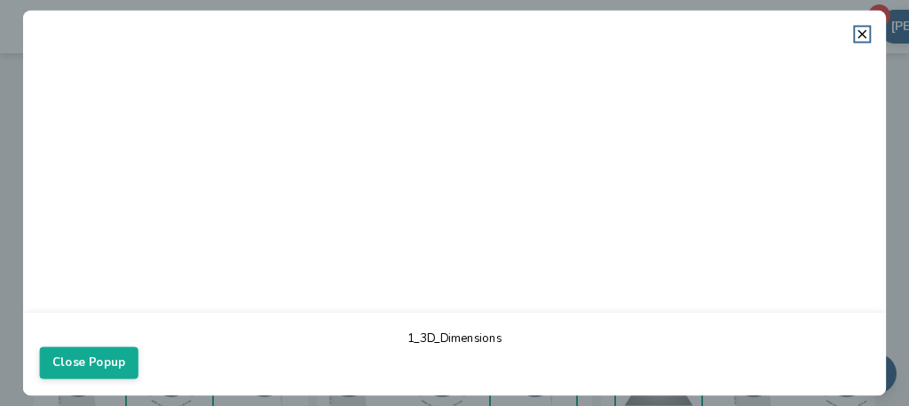
scroll to position [0, 120]
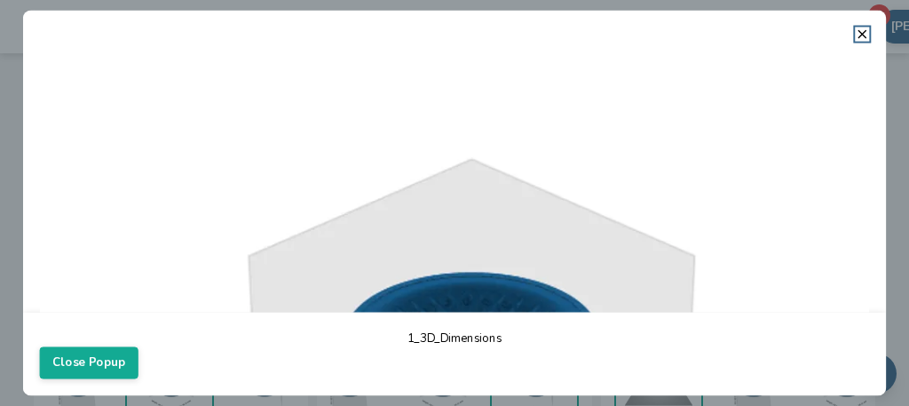
click at [114, 360] on button "Close Popup" at bounding box center [89, 362] width 99 height 32
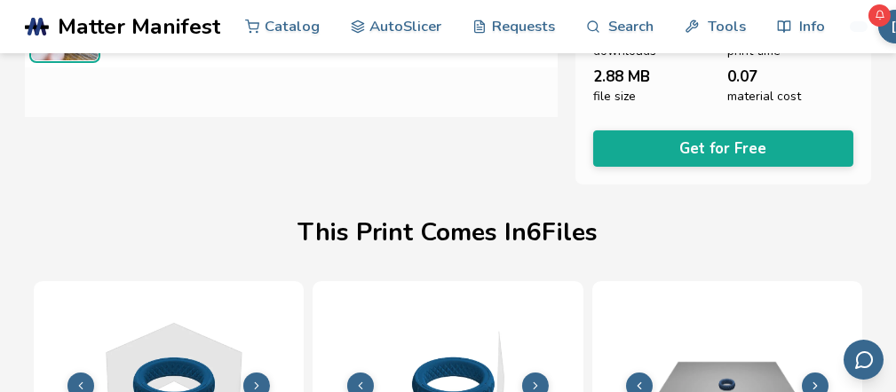
scroll to position [444, 0]
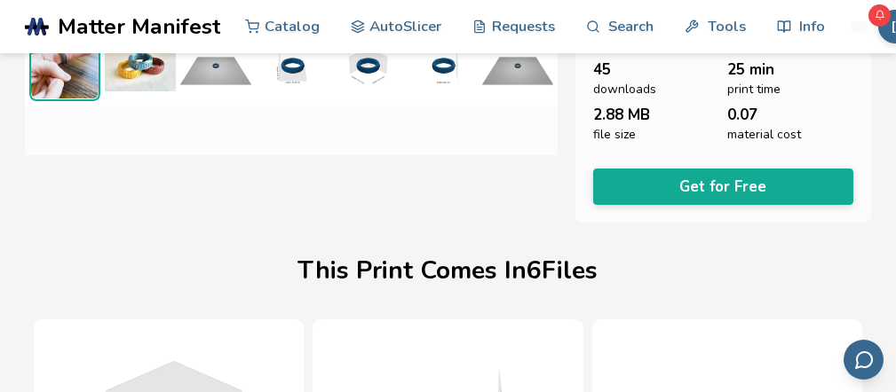
click at [713, 204] on button "Get for Free" at bounding box center [723, 187] width 260 height 36
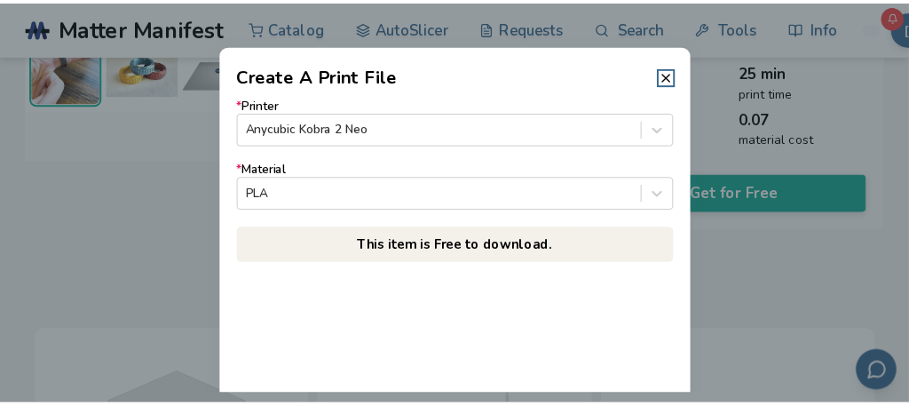
scroll to position [355, 0]
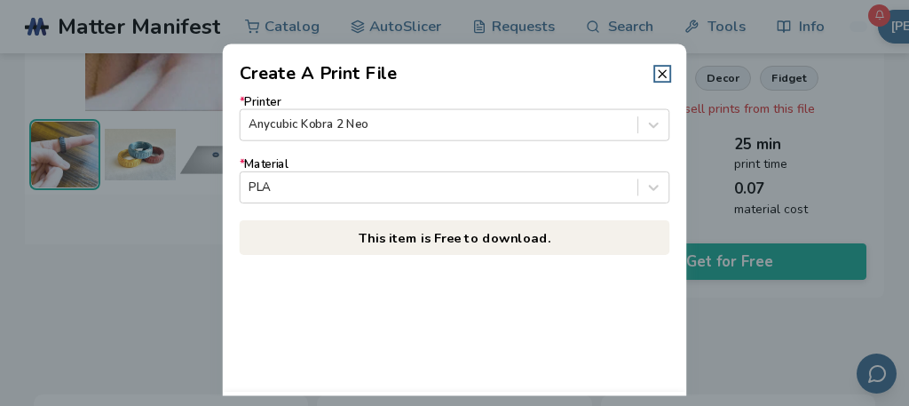
click at [660, 81] on header "Create A Print File" at bounding box center [455, 64] width 464 height 43
click at [660, 83] on header "Create A Print File" at bounding box center [455, 64] width 464 height 43
click at [666, 75] on icon at bounding box center [662, 74] width 14 height 14
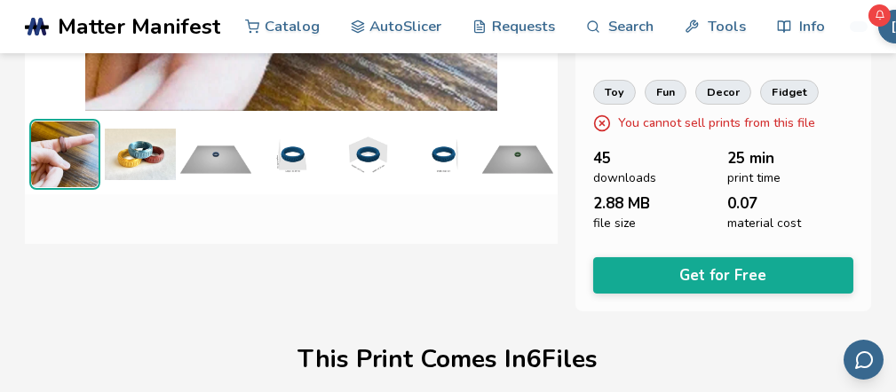
click at [595, 130] on circle at bounding box center [602, 122] width 15 height 15
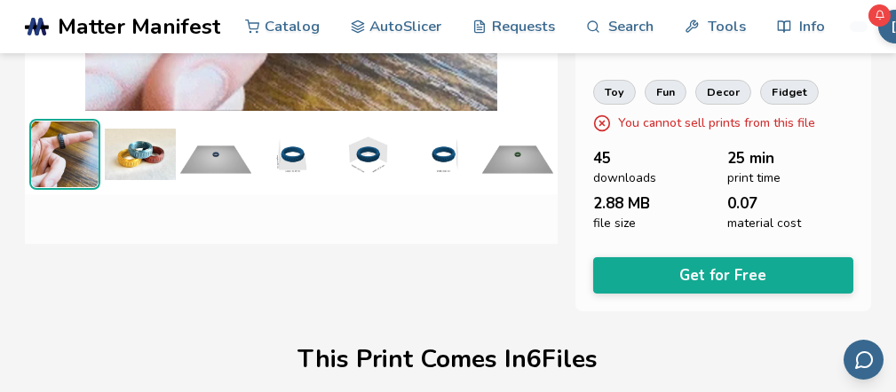
click at [707, 176] on div "45 downloads" at bounding box center [656, 168] width 126 height 36
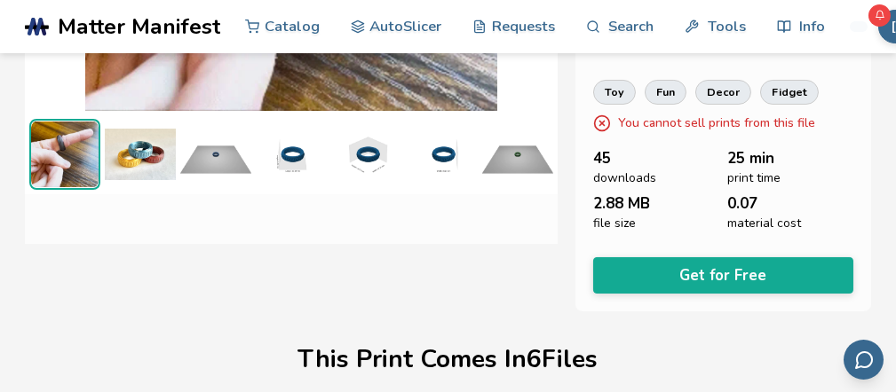
click at [736, 306] on div "Fidget Ring (6 Different Sizes) Fashion & Wearables OW OwenTF This is my print …" at bounding box center [723, 12] width 296 height 600
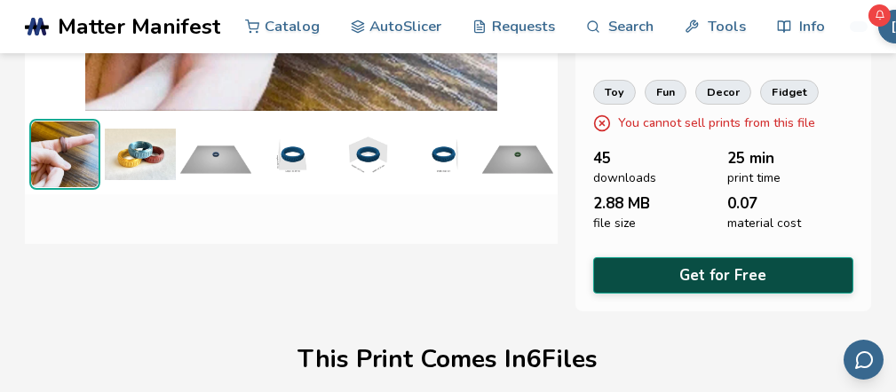
click at [732, 281] on button "Get for Free" at bounding box center [723, 275] width 260 height 36
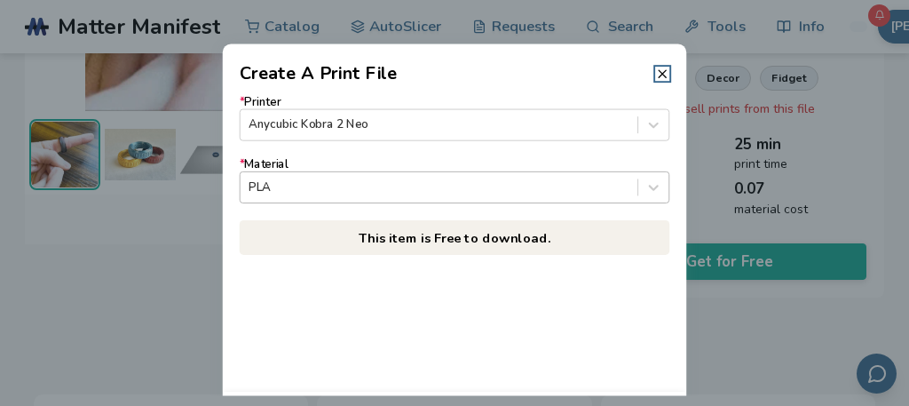
click at [599, 188] on div at bounding box center [439, 186] width 380 height 17
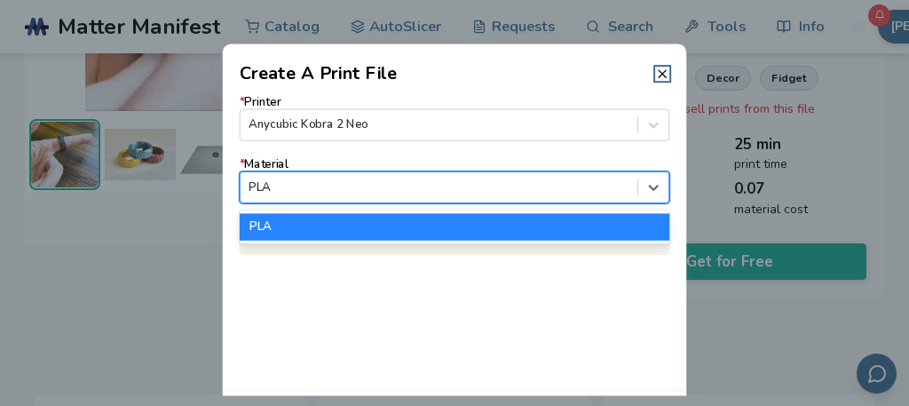
click at [599, 188] on div at bounding box center [439, 186] width 380 height 17
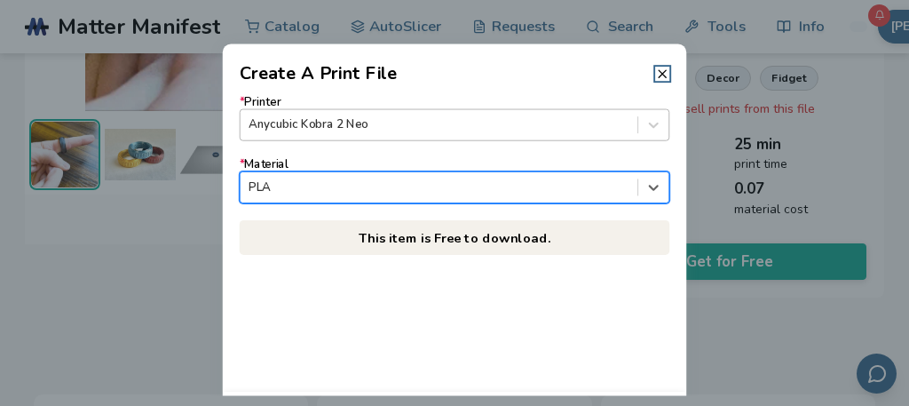
click at [573, 138] on div "Anycubic Kobra 2 Neo" at bounding box center [455, 124] width 431 height 32
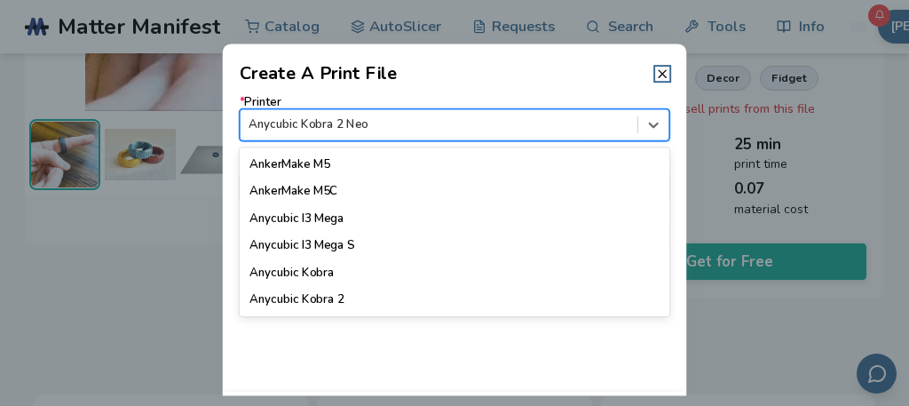
scroll to position [63, 0]
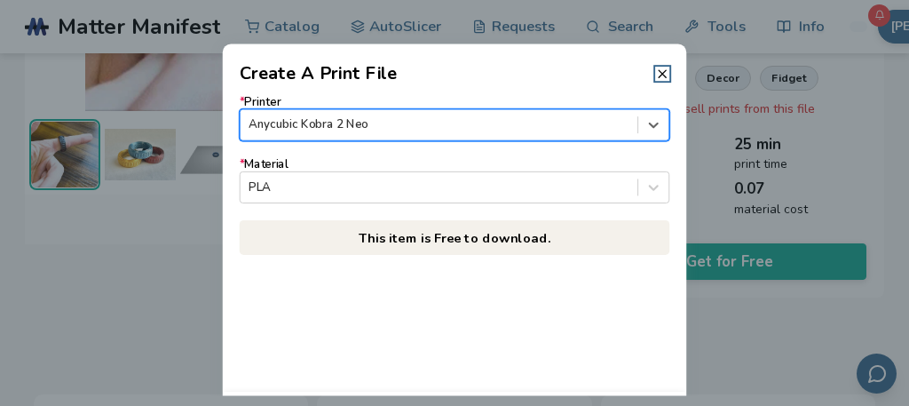
click at [573, 140] on div "Anycubic Kobra 2 Neo" at bounding box center [455, 124] width 431 height 32
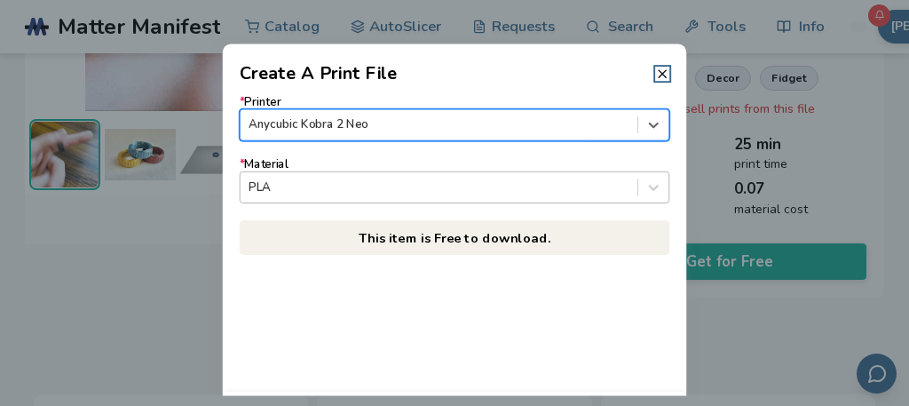
click at [545, 176] on div "PLA" at bounding box center [439, 188] width 397 height 24
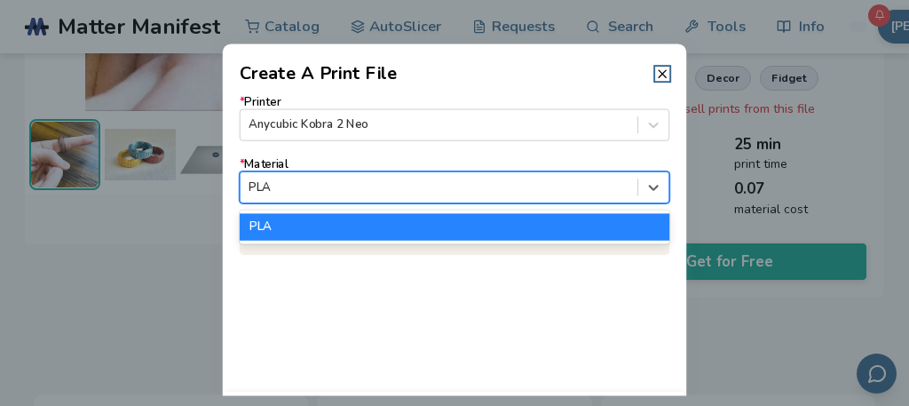
click at [515, 233] on div "PLA" at bounding box center [455, 226] width 431 height 27
click at [663, 186] on div at bounding box center [653, 187] width 30 height 30
click at [536, 218] on div "PLA" at bounding box center [455, 226] width 431 height 27
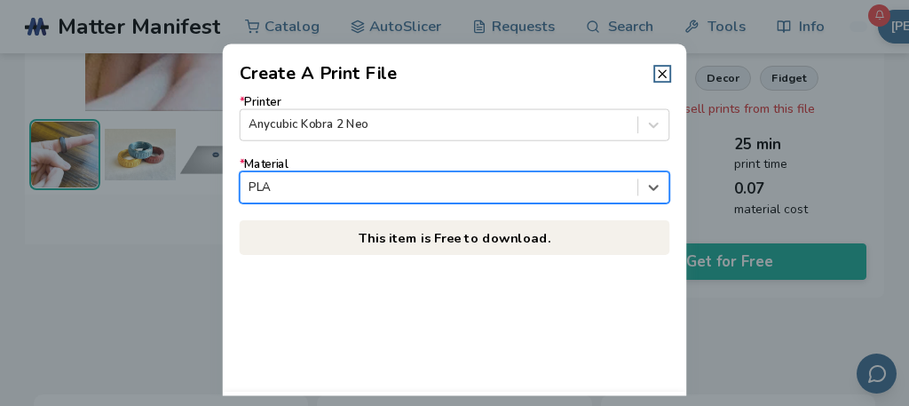
click at [507, 251] on p "This item is Free to download." at bounding box center [455, 237] width 431 height 35
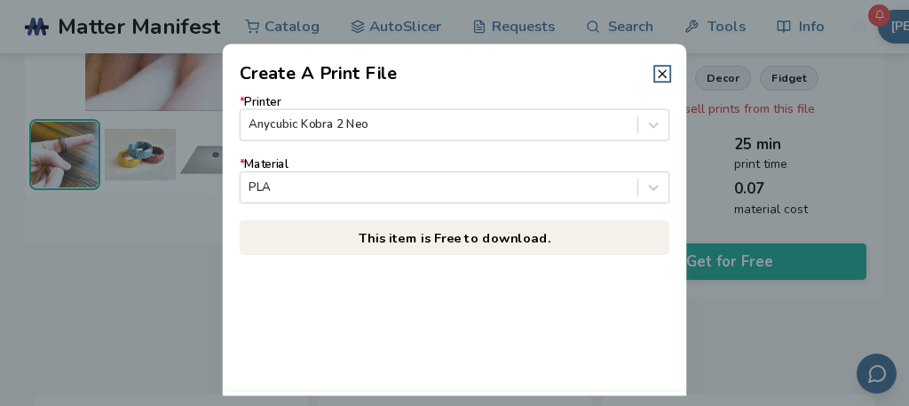
click at [417, 241] on p "This item is Free to download." at bounding box center [455, 237] width 431 height 35
click at [416, 241] on p "This item is Free to download." at bounding box center [455, 237] width 431 height 35
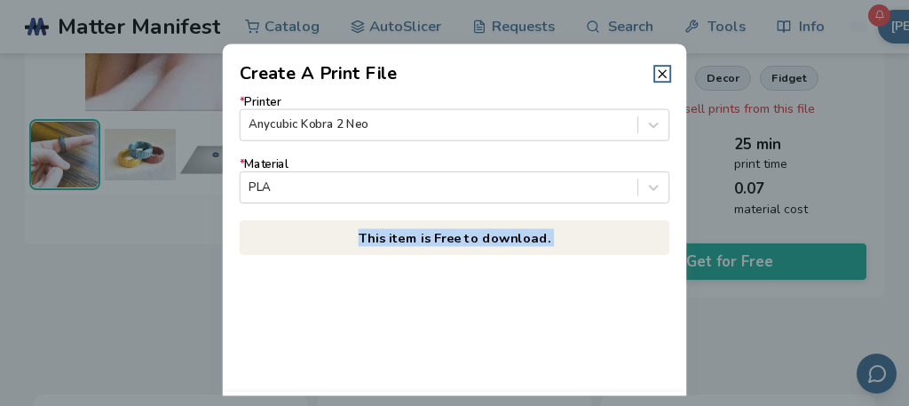
click at [416, 241] on p "This item is Free to download." at bounding box center [455, 237] width 431 height 35
click at [424, 236] on p "This item is Free to download." at bounding box center [455, 237] width 431 height 35
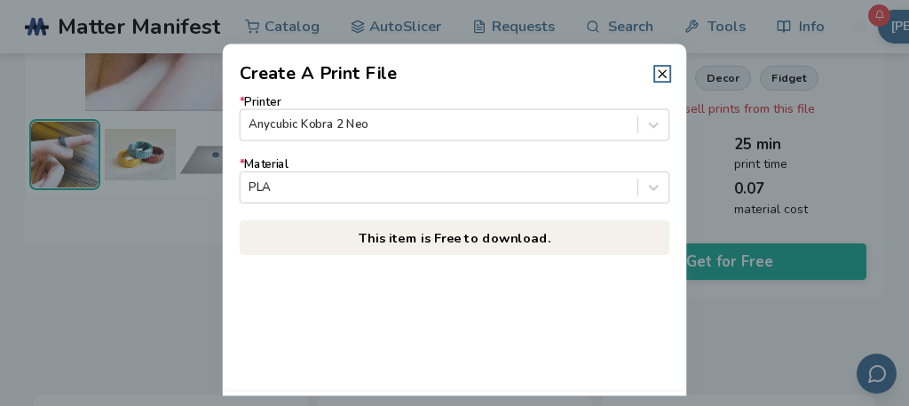
click at [547, 271] on div "* Printer Anycubic Kobra 2 Neo * Material PLA This item is Free to download." at bounding box center [455, 239] width 464 height 304
click at [547, 224] on p "This item is Free to download." at bounding box center [455, 237] width 431 height 35
click at [547, 225] on p "This item is Free to download." at bounding box center [455, 237] width 431 height 35
click at [535, 249] on p "This item is Free to download." at bounding box center [455, 237] width 431 height 35
click at [535, 248] on p "This item is Free to download." at bounding box center [455, 237] width 431 height 35
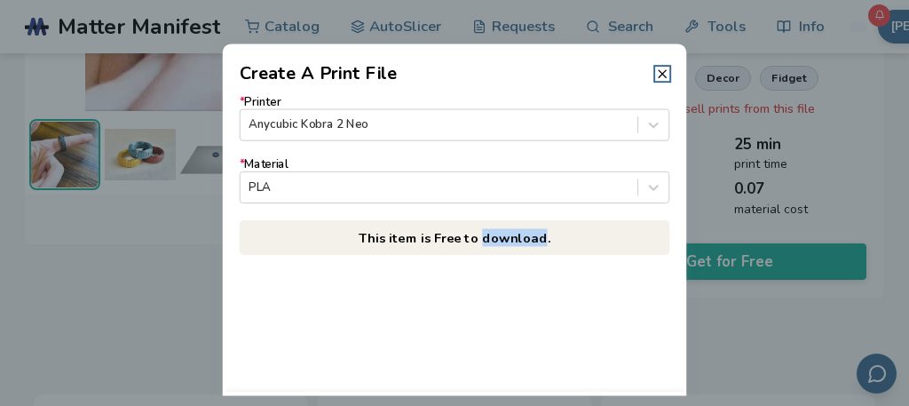
click at [494, 210] on div "* Printer Anycubic Kobra 2 Neo * Material PLA This item is Free to download." at bounding box center [455, 175] width 431 height 160
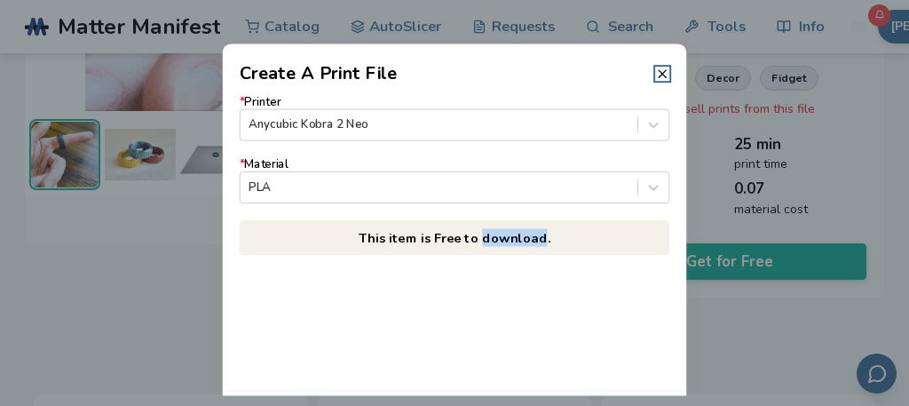
click at [494, 226] on p "This item is Free to download." at bounding box center [455, 237] width 431 height 35
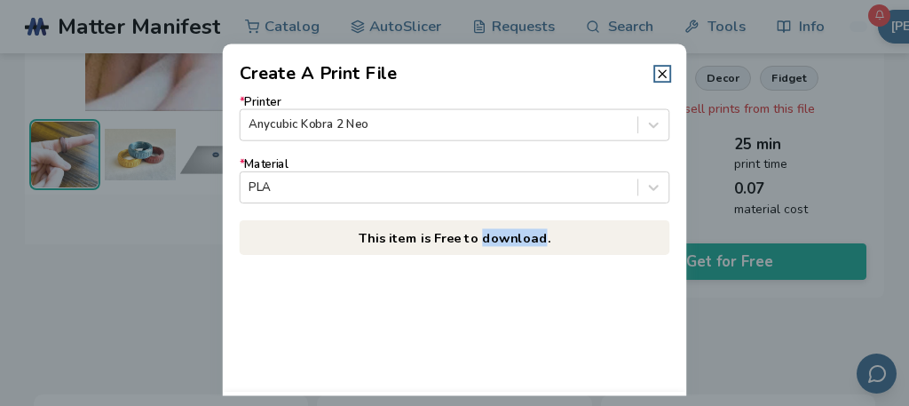
click at [493, 231] on p "This item is Free to download." at bounding box center [455, 237] width 431 height 35
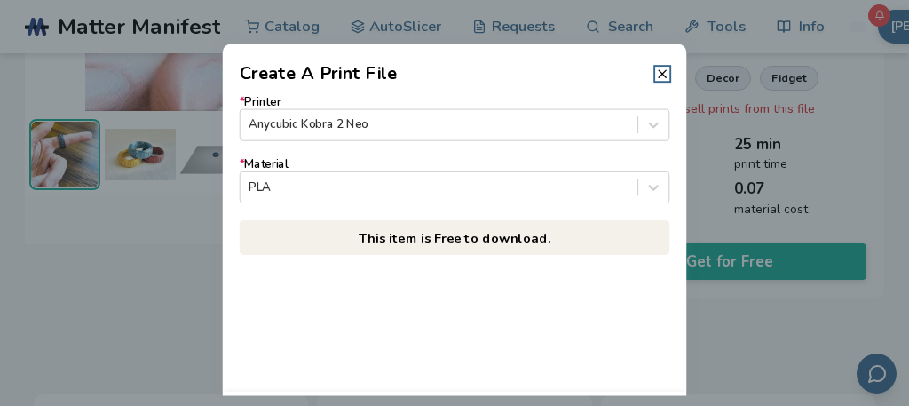
drag, startPoint x: 481, startPoint y: 237, endPoint x: 450, endPoint y: 265, distance: 42.1
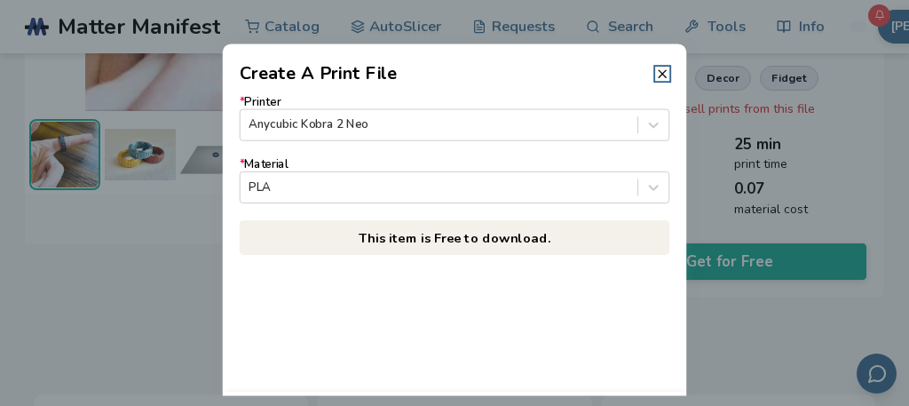
click at [480, 240] on p "This item is Free to download." at bounding box center [455, 237] width 431 height 35
click at [450, 265] on div "* Printer Anycubic Kobra 2 Neo * Material PLA This item is Free to download." at bounding box center [455, 239] width 464 height 304
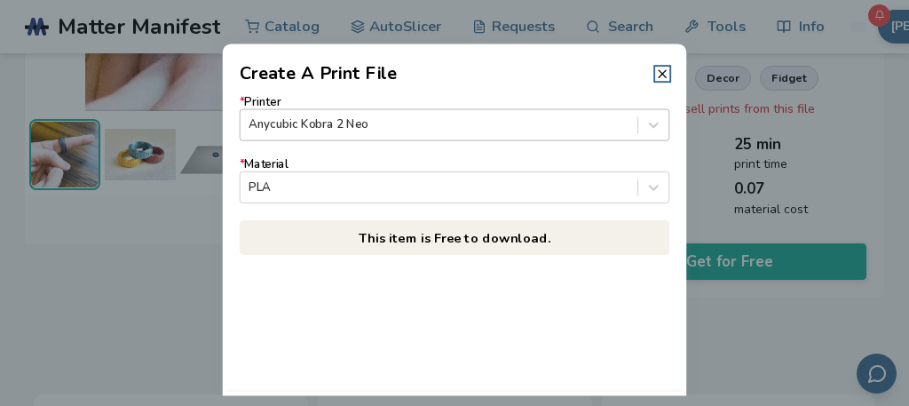
click at [408, 118] on div at bounding box center [439, 124] width 380 height 17
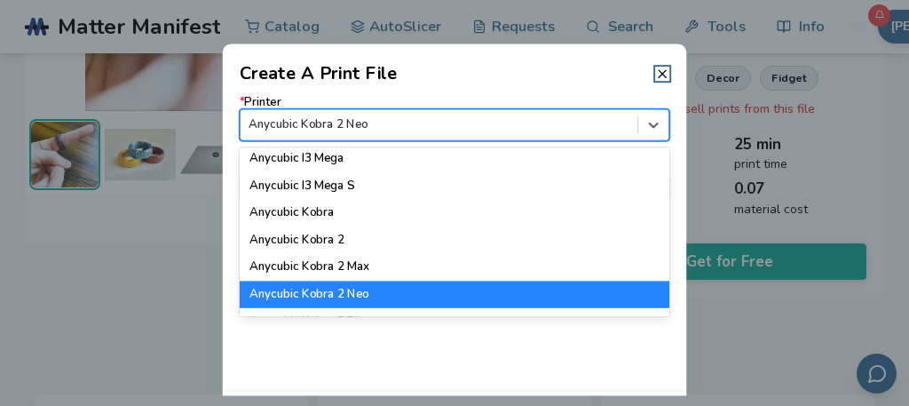
click at [419, 186] on div "Anycubic I3 Mega S" at bounding box center [455, 185] width 431 height 27
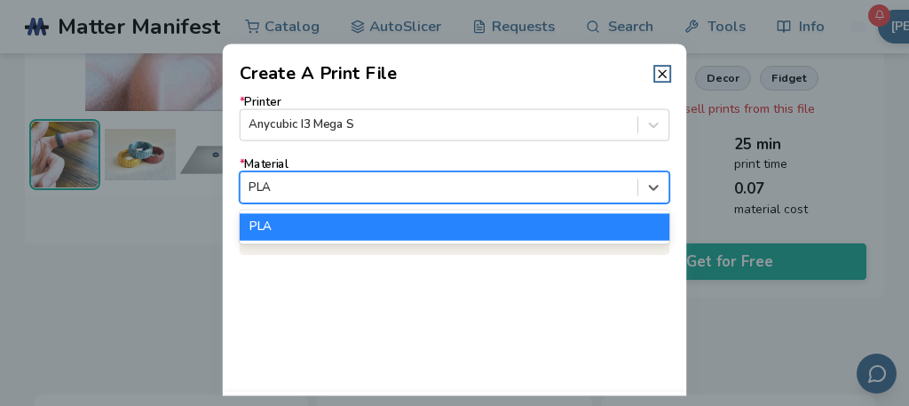
click at [485, 183] on div at bounding box center [439, 186] width 380 height 17
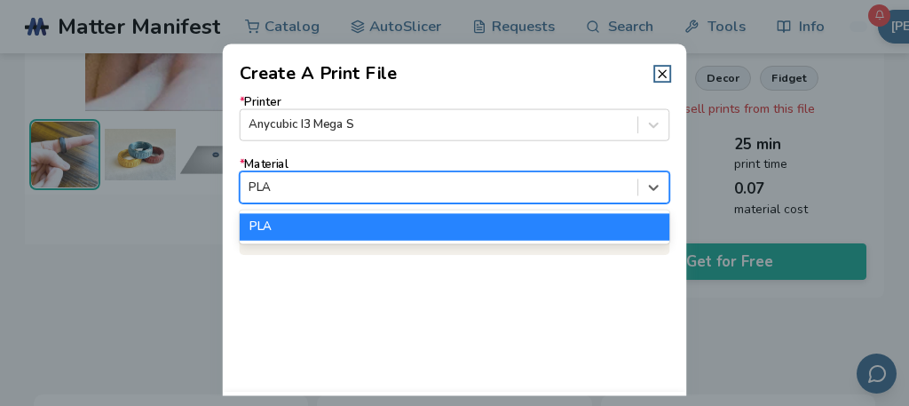
click at [492, 245] on p "This item is Free to download." at bounding box center [455, 237] width 431 height 35
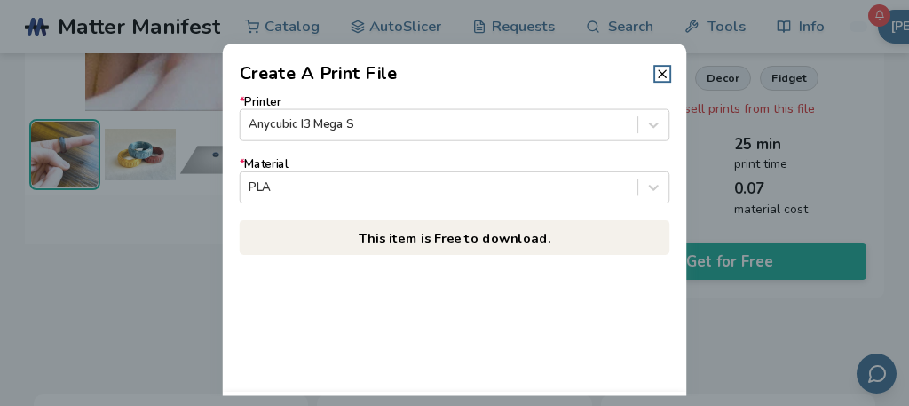
click at [483, 223] on p "This item is Free to download." at bounding box center [455, 237] width 431 height 35
click at [480, 129] on div at bounding box center [439, 124] width 380 height 17
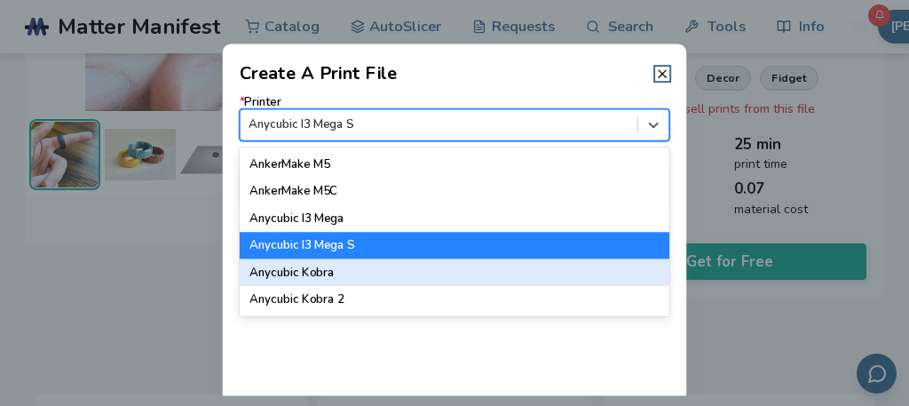
click at [393, 283] on div "Anycubic Kobra" at bounding box center [455, 272] width 431 height 27
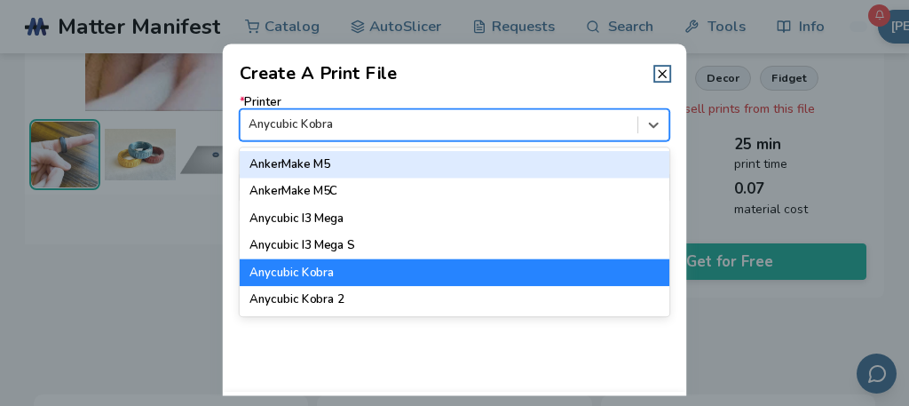
click at [445, 127] on div at bounding box center [439, 124] width 380 height 17
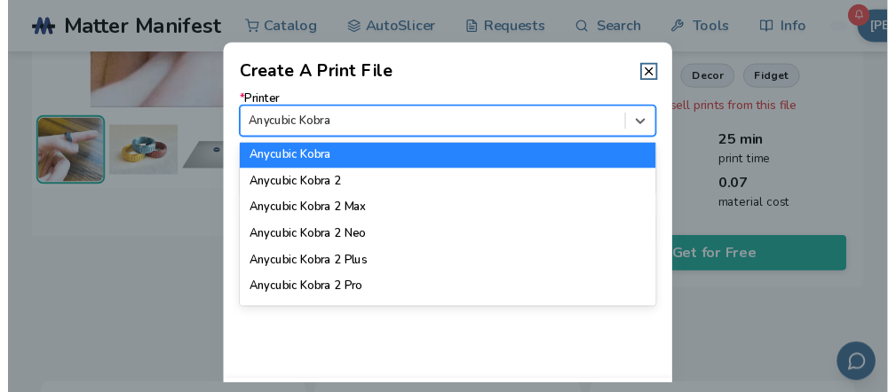
scroll to position [178, 0]
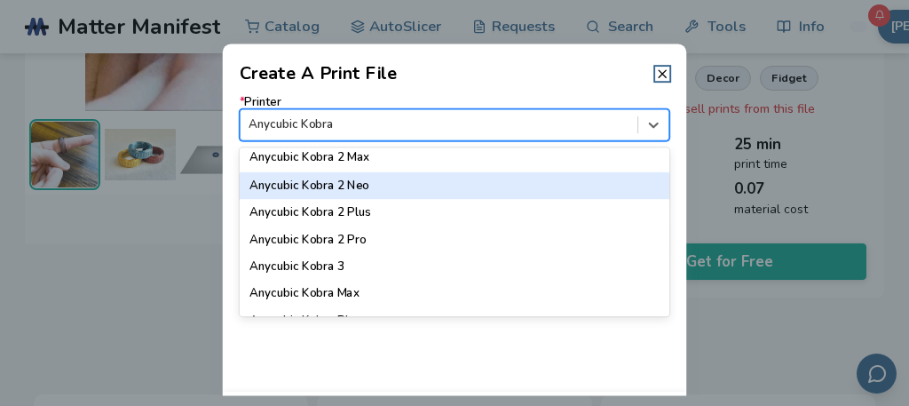
click at [396, 190] on div "Anycubic Kobra 2 Neo" at bounding box center [455, 184] width 431 height 27
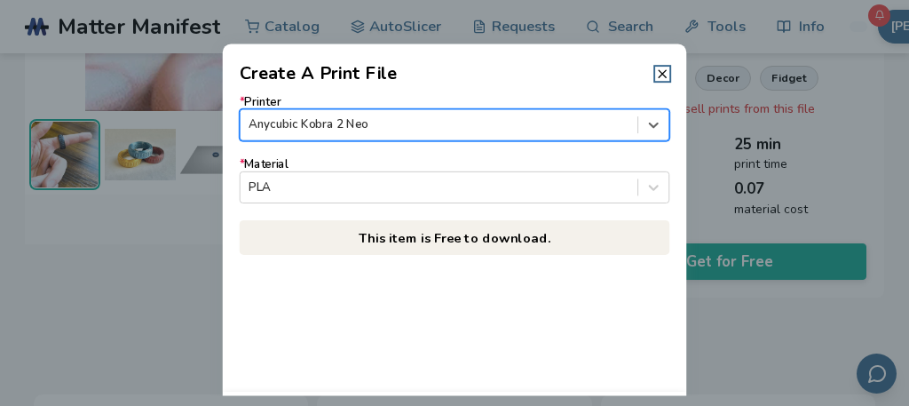
click at [484, 230] on p "This item is Free to download." at bounding box center [455, 237] width 431 height 35
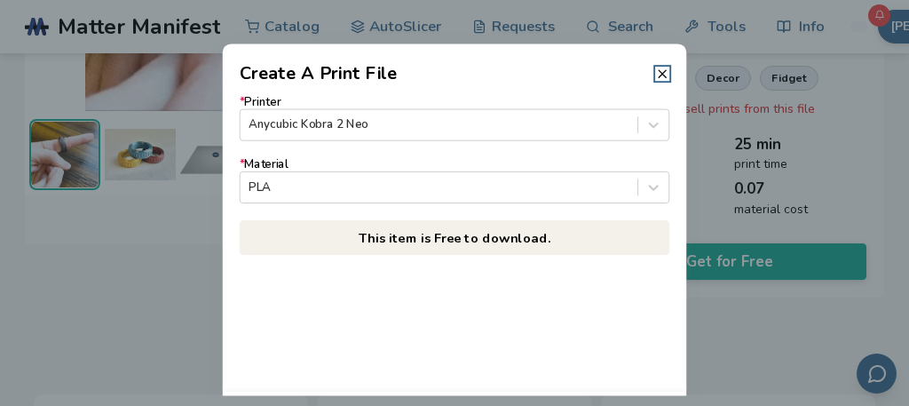
click at [659, 63] on header "Create A Print File" at bounding box center [455, 64] width 464 height 43
click at [659, 68] on icon at bounding box center [662, 74] width 14 height 14
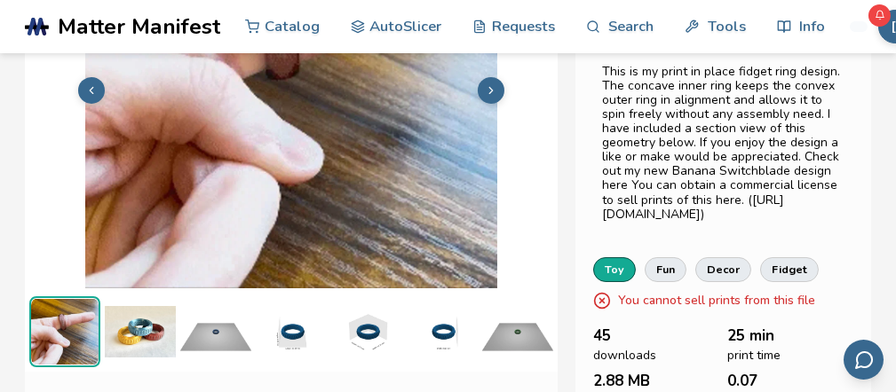
click at [616, 282] on link "toy" at bounding box center [614, 269] width 43 height 25
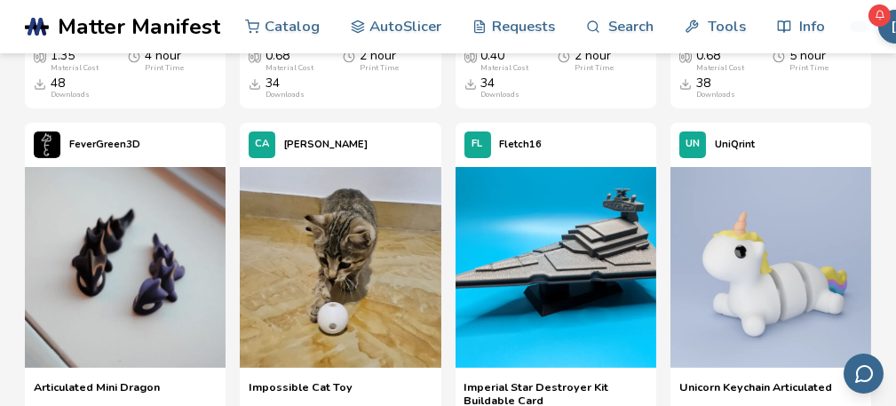
scroll to position [1509, 0]
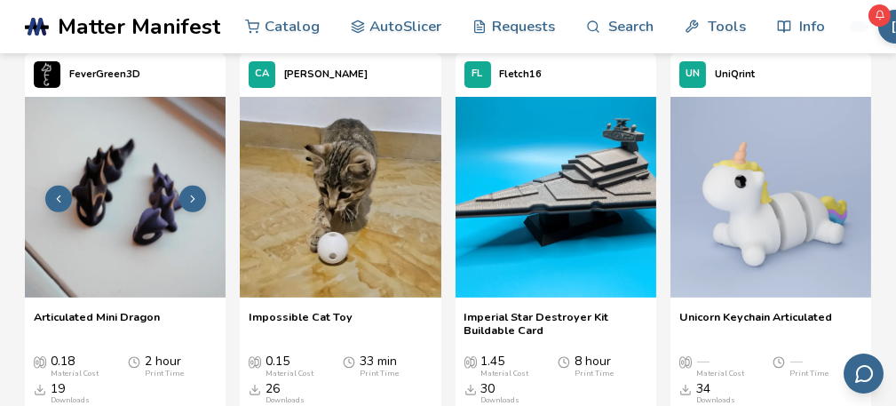
click at [178, 226] on img at bounding box center [125, 197] width 201 height 201
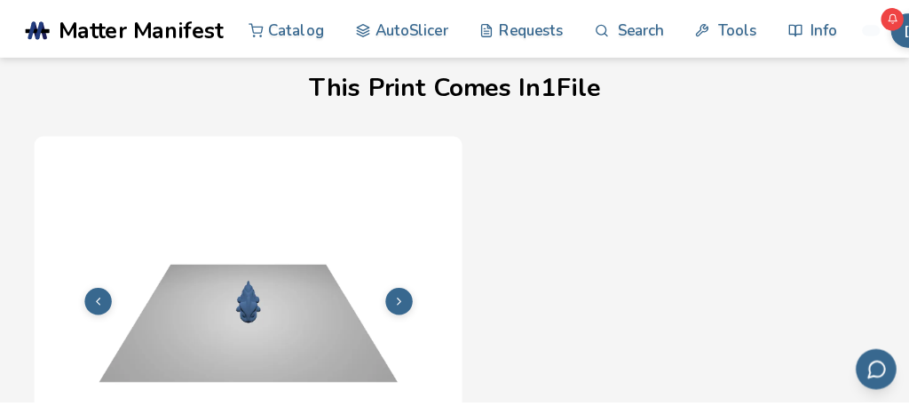
scroll to position [387, 0]
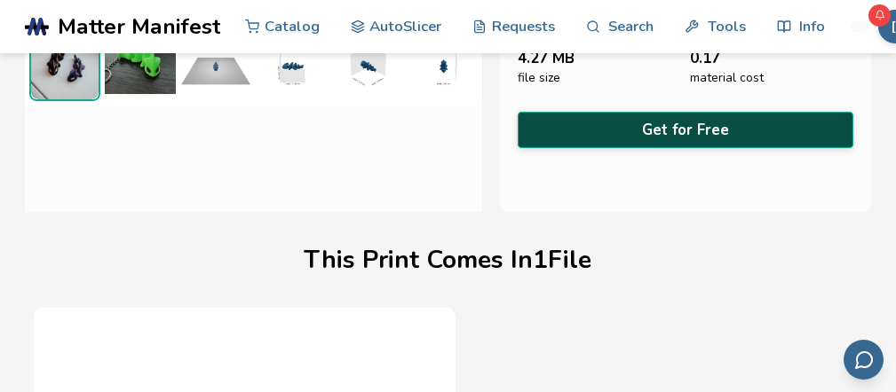
click at [686, 138] on button "Get for Free" at bounding box center [686, 130] width 336 height 36
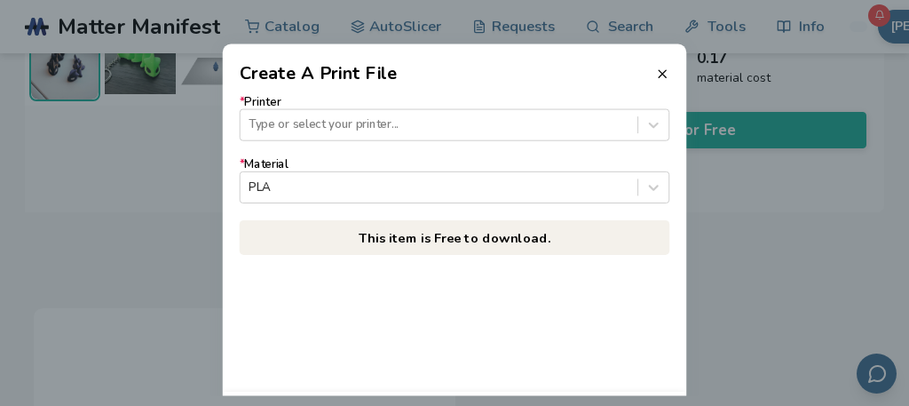
click at [507, 243] on p "This item is Free to download." at bounding box center [455, 237] width 431 height 35
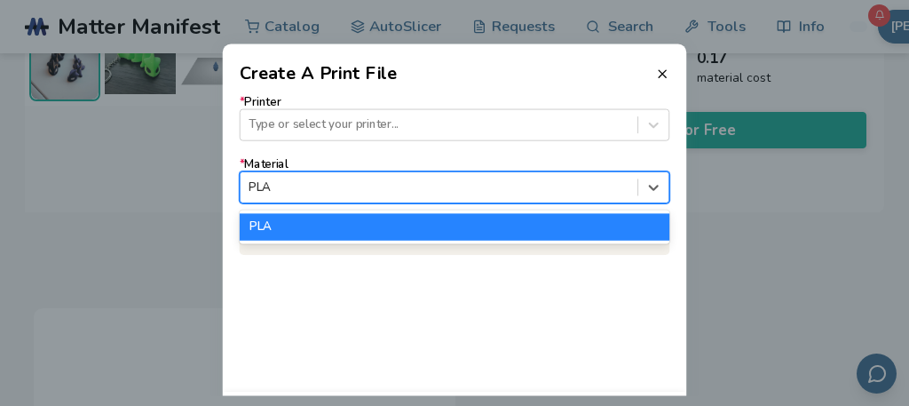
click at [540, 178] on div at bounding box center [439, 186] width 380 height 17
click at [523, 233] on div "PLA" at bounding box center [455, 226] width 431 height 27
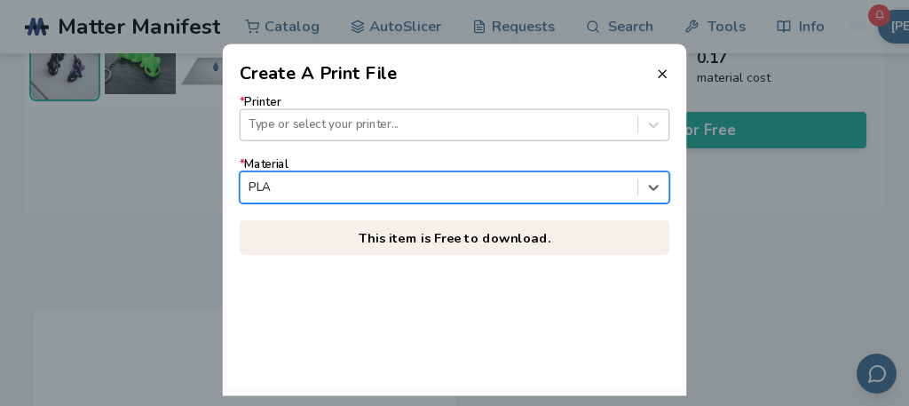
click at [550, 118] on div at bounding box center [439, 124] width 380 height 17
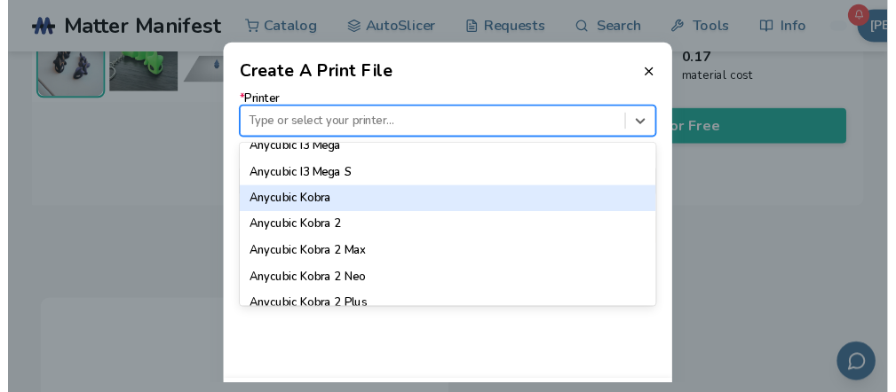
scroll to position [89, 0]
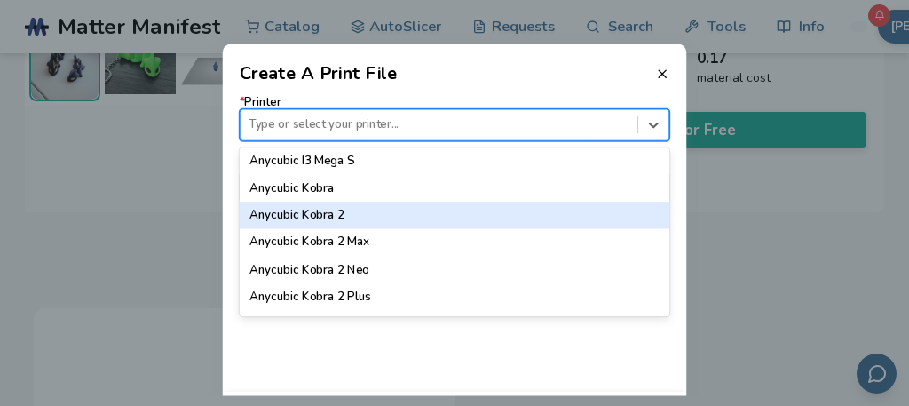
click at [486, 219] on div "Anycubic Kobra 2" at bounding box center [455, 215] width 431 height 27
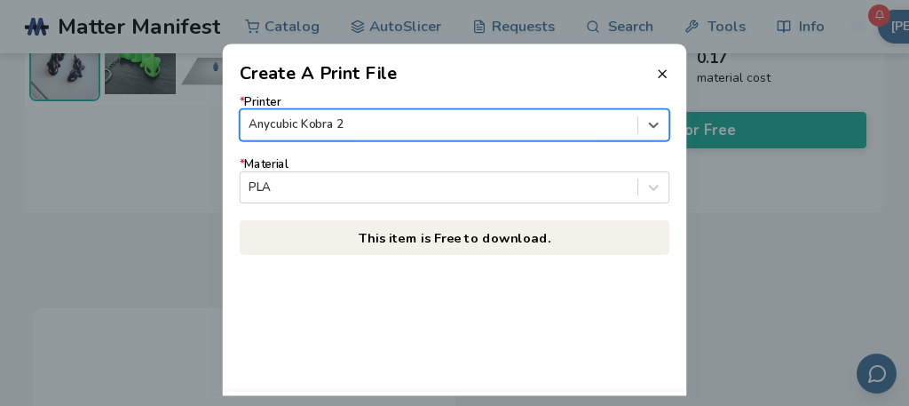
click at [477, 265] on div "* Printer option Anycubic Kobra 2, selected. Anycubic Kobra 2 * Material PLA Th…" at bounding box center [455, 239] width 464 height 304
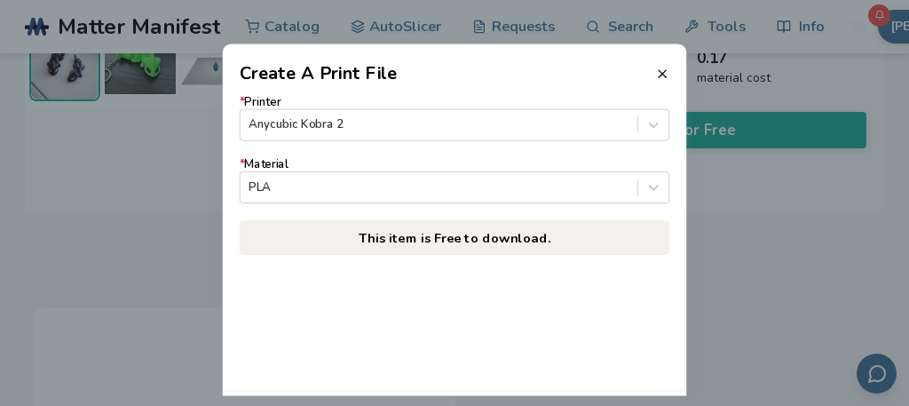
click at [500, 237] on p "This item is Free to download." at bounding box center [455, 237] width 431 height 35
click at [663, 70] on icon at bounding box center [662, 74] width 14 height 14
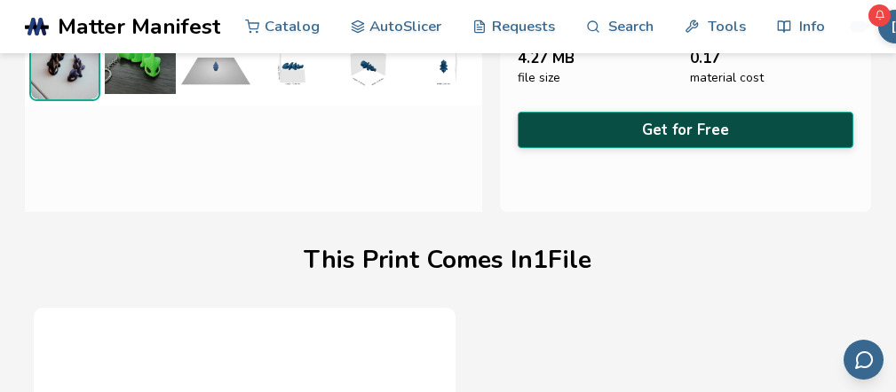
click at [694, 133] on button "Get for Free" at bounding box center [686, 130] width 336 height 36
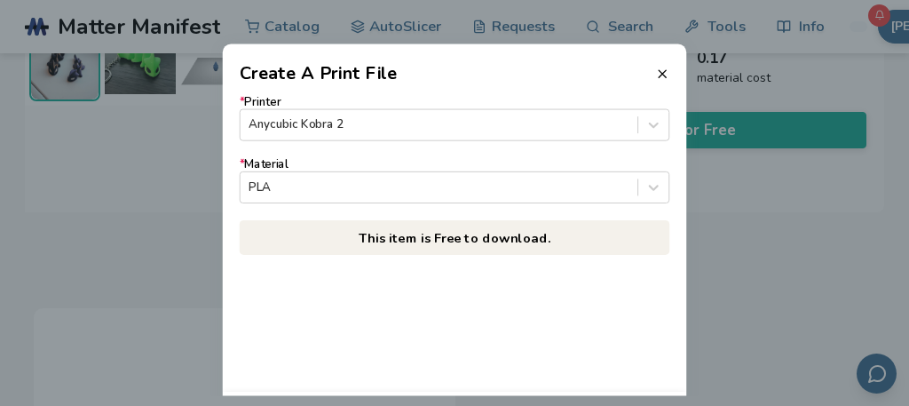
click at [663, 82] on header "Create A Print File" at bounding box center [455, 64] width 464 height 43
click at [663, 80] on icon at bounding box center [662, 74] width 14 height 14
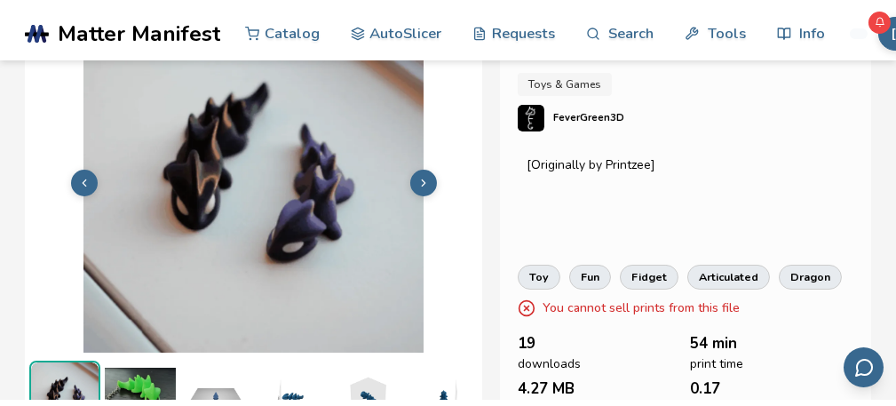
scroll to position [32, 0]
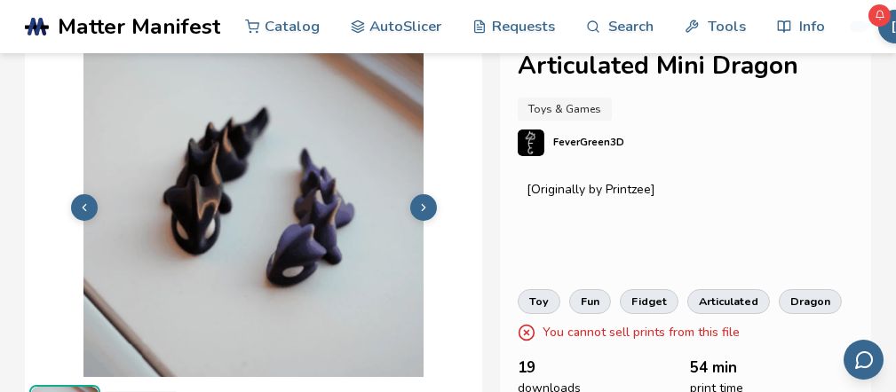
click at [403, 225] on img at bounding box center [253, 206] width 457 height 343
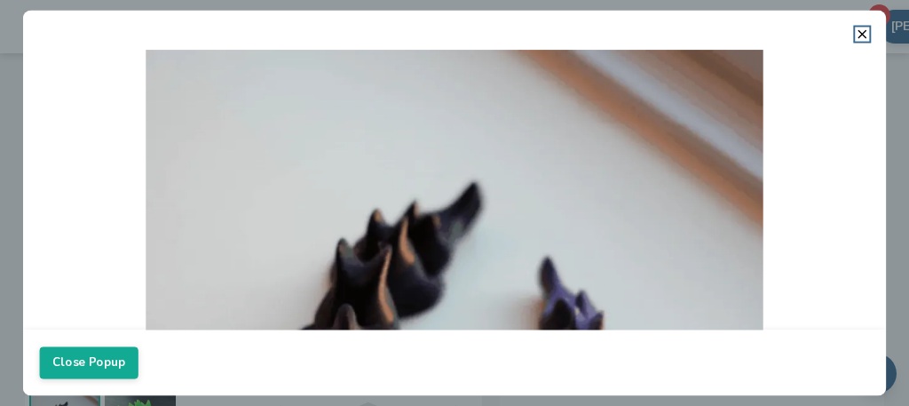
drag, startPoint x: 459, startPoint y: 225, endPoint x: 374, endPoint y: 273, distance: 97.8
click at [459, 225] on img at bounding box center [455, 361] width 830 height 622
click at [115, 360] on button "Close Popup" at bounding box center [89, 362] width 99 height 32
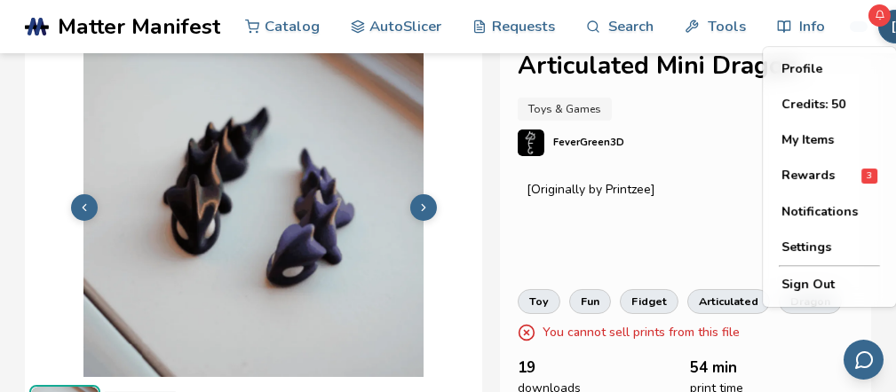
click at [696, 133] on link "FeverGreen3D" at bounding box center [686, 152] width 336 height 44
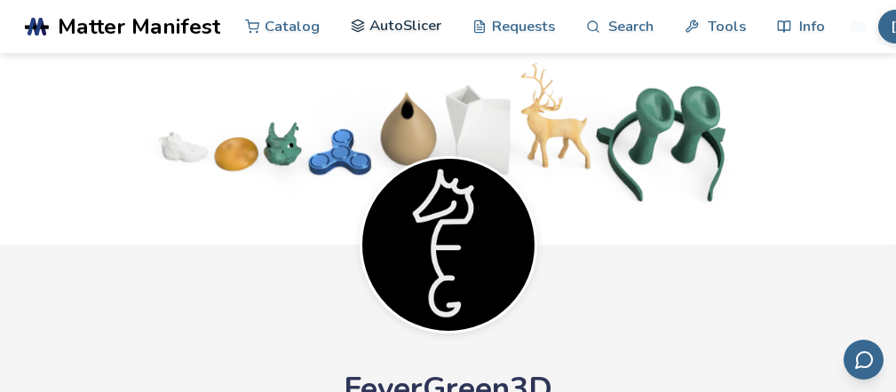
click at [380, 29] on link "AutoSlicer" at bounding box center [396, 25] width 91 height 53
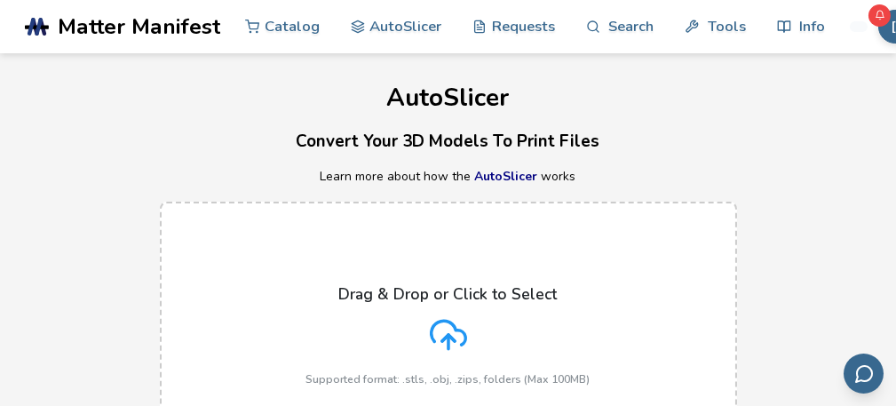
scroll to position [89, 0]
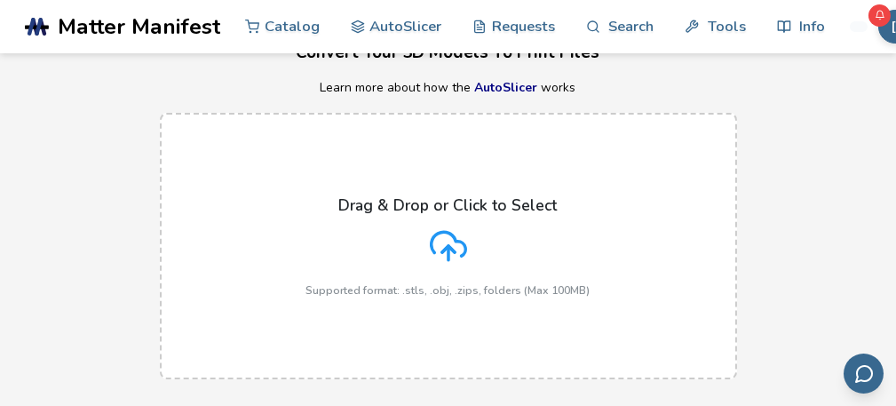
click at [482, 281] on div "Drag & Drop or Click to Select Supported format: .stls, .obj, .zips, folders (M…" at bounding box center [448, 246] width 284 height 100
click at [0, 0] on input "Drag & Drop or Click to Select Supported format: .stls, .obj, .zips, folders (M…" at bounding box center [0, 0] width 0 height 0
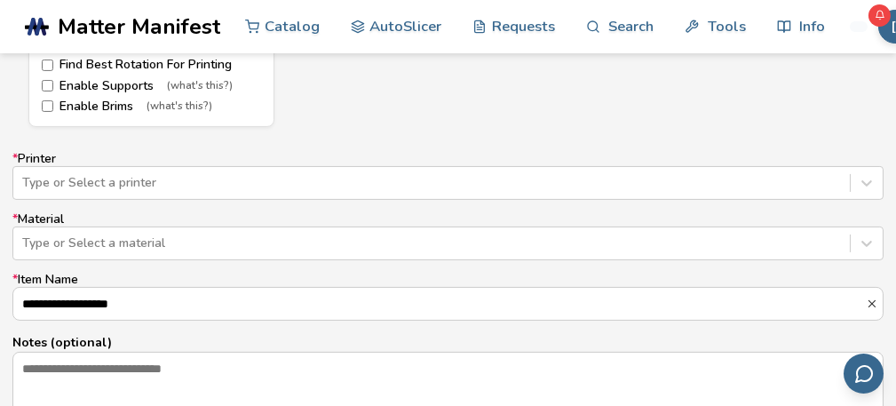
scroll to position [1332, 0]
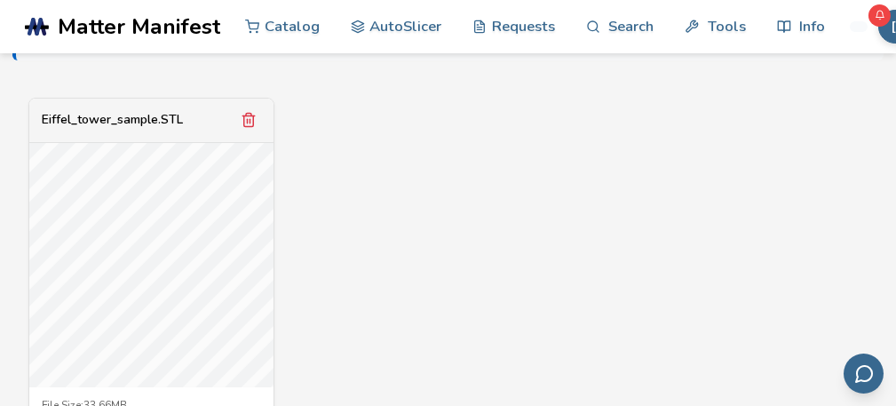
scroll to position [799, 0]
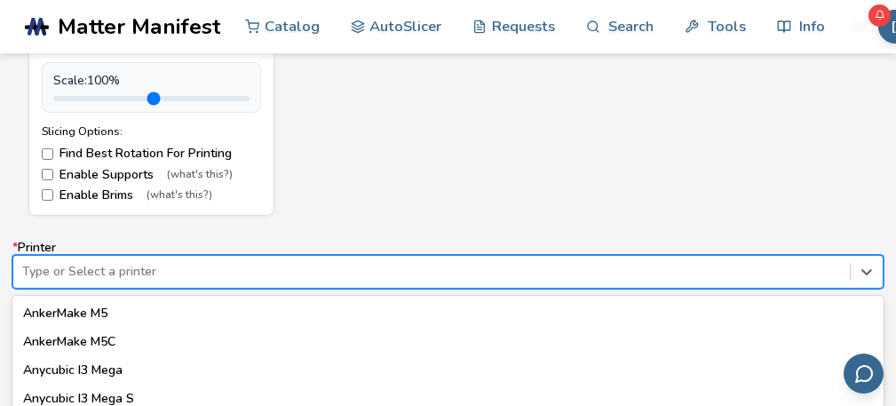
click at [228, 283] on div "64 results available. Use Up and Down to choose options, press Enter to select …" at bounding box center [447, 272] width 871 height 34
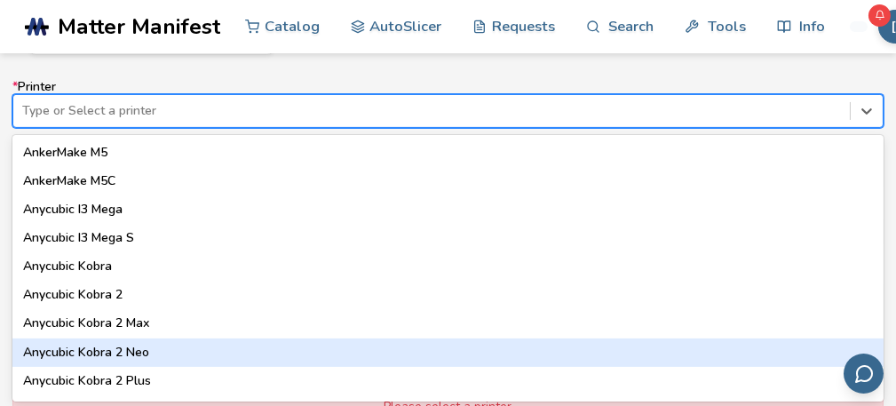
click at [243, 350] on div "Anycubic Kobra 2 Neo" at bounding box center [447, 352] width 871 height 28
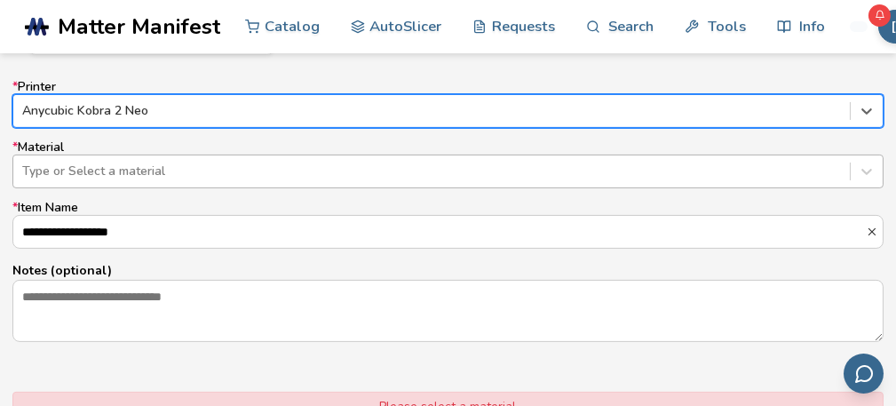
click at [246, 170] on div at bounding box center [431, 171] width 818 height 18
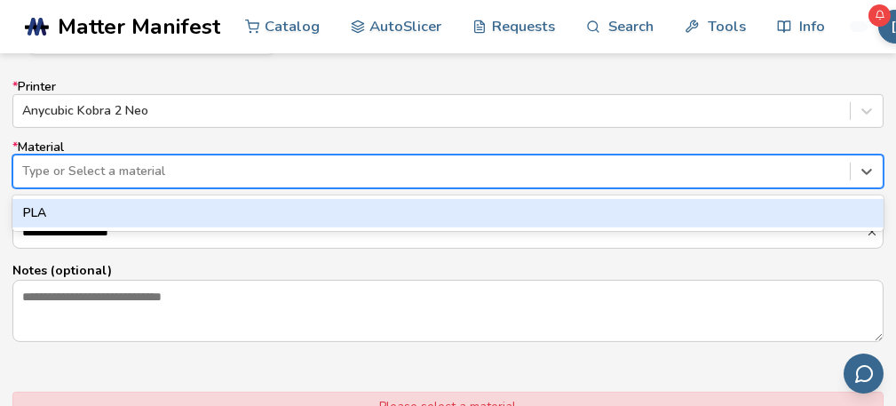
click at [239, 204] on div "PLA" at bounding box center [447, 213] width 871 height 28
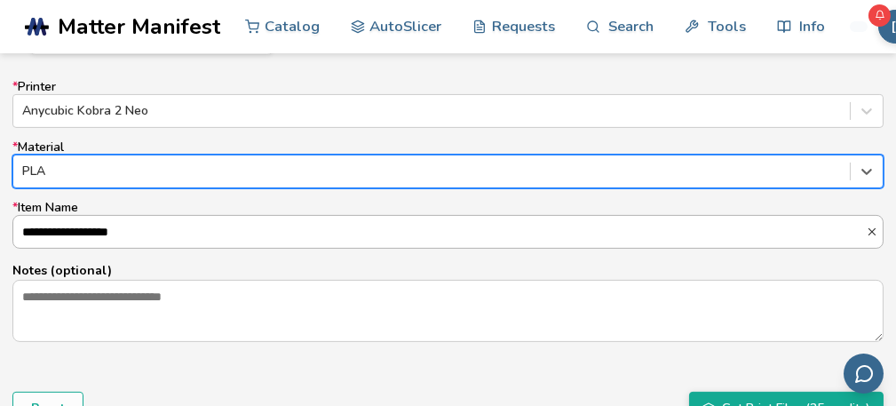
click at [232, 236] on input "**********" at bounding box center [439, 232] width 852 height 32
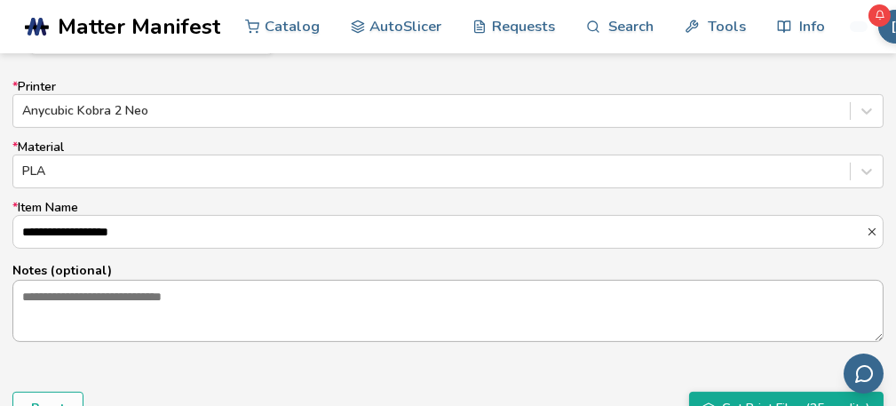
click at [223, 276] on label "Notes (optional)" at bounding box center [447, 301] width 871 height 81
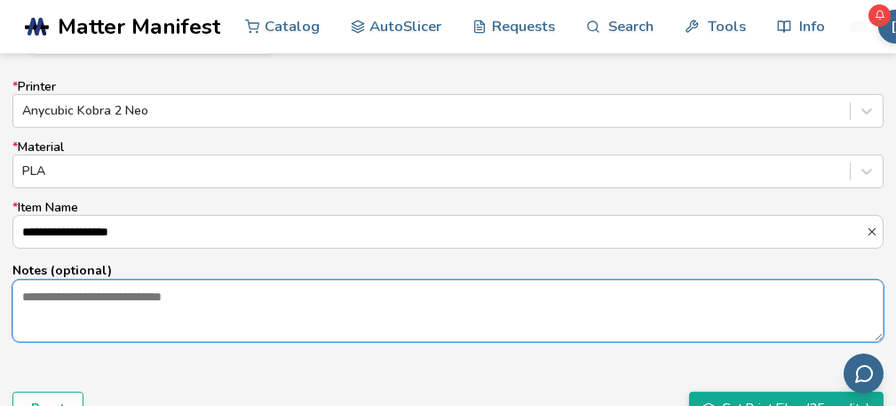
click at [218, 304] on textarea "Notes (optional)" at bounding box center [447, 311] width 869 height 60
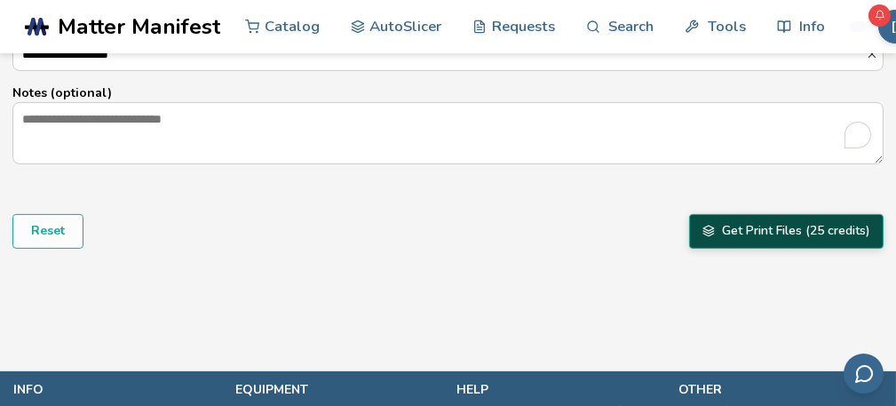
click at [786, 226] on button "Get Print Files (25 credits)" at bounding box center [786, 231] width 194 height 34
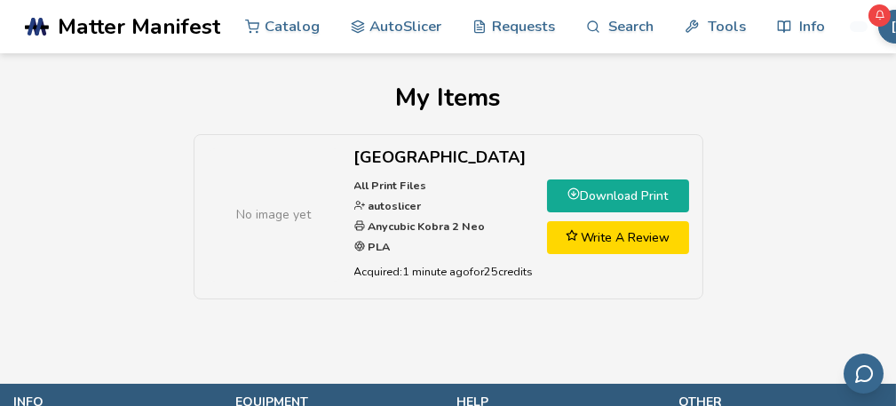
click at [604, 194] on link "Download Print" at bounding box center [618, 195] width 142 height 33
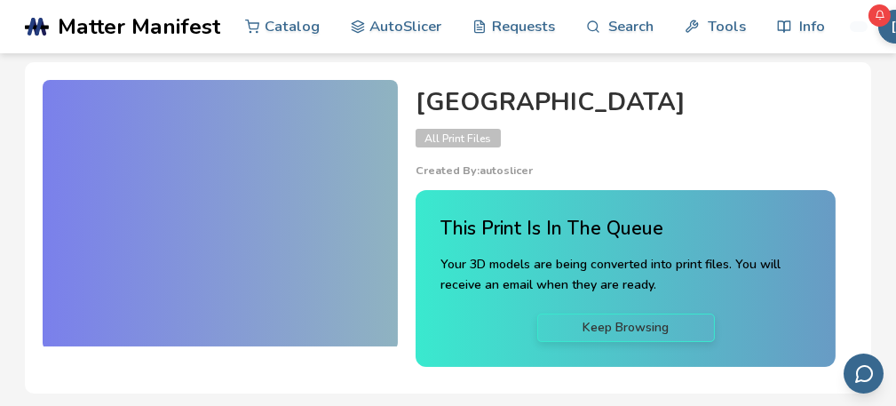
scroll to position [89, 0]
